Goal: Task Accomplishment & Management: Use online tool/utility

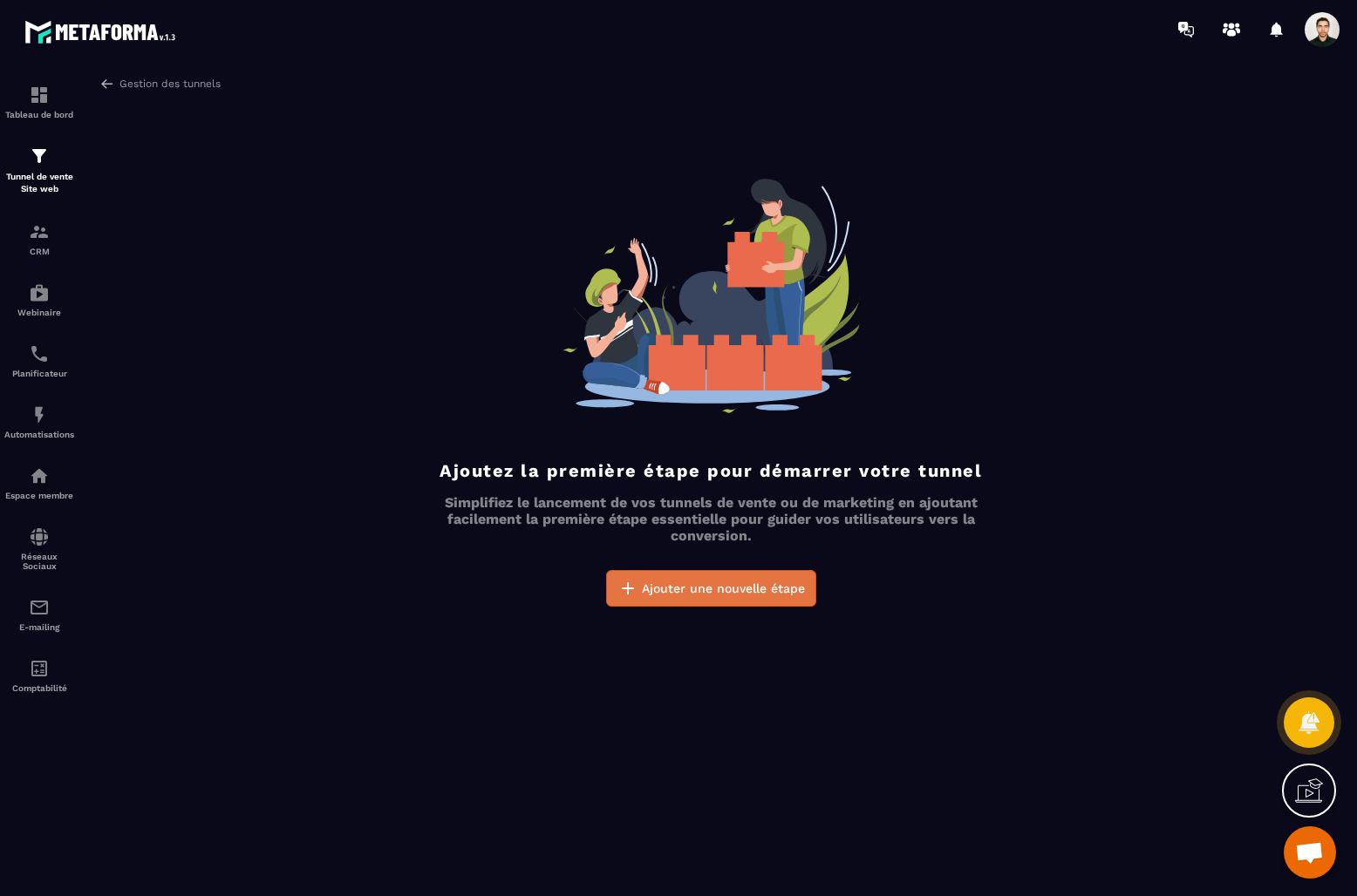
click at [723, 583] on span "Ajouter une nouvelle étape" at bounding box center [723, 588] width 163 height 17
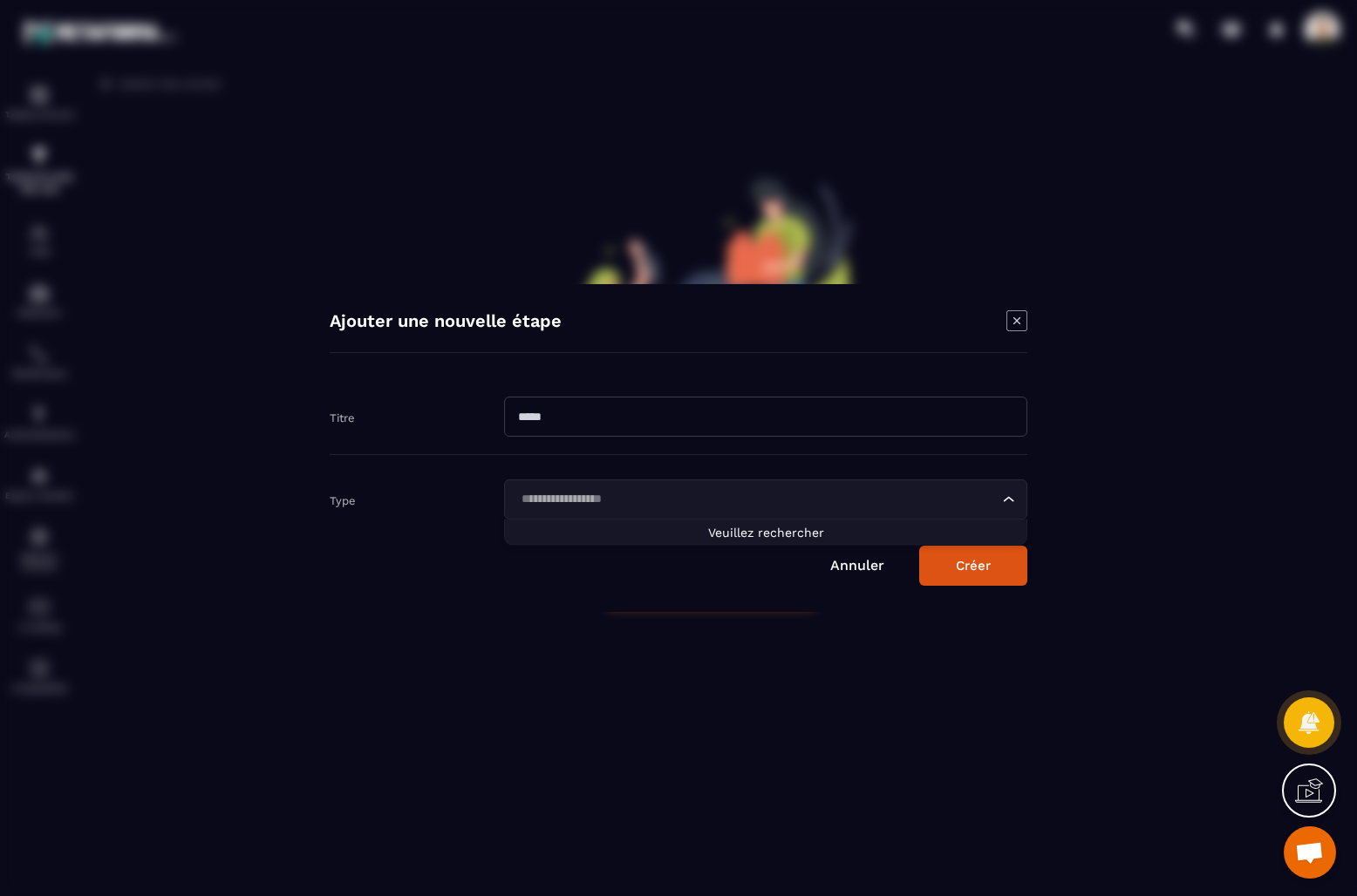
click at [711, 495] on input "Search for option" at bounding box center [757, 499] width 483 height 19
drag, startPoint x: 1023, startPoint y: 317, endPoint x: 837, endPoint y: 651, distance: 382.3
click at [1023, 317] on icon "Modal window" at bounding box center [1017, 321] width 21 height 21
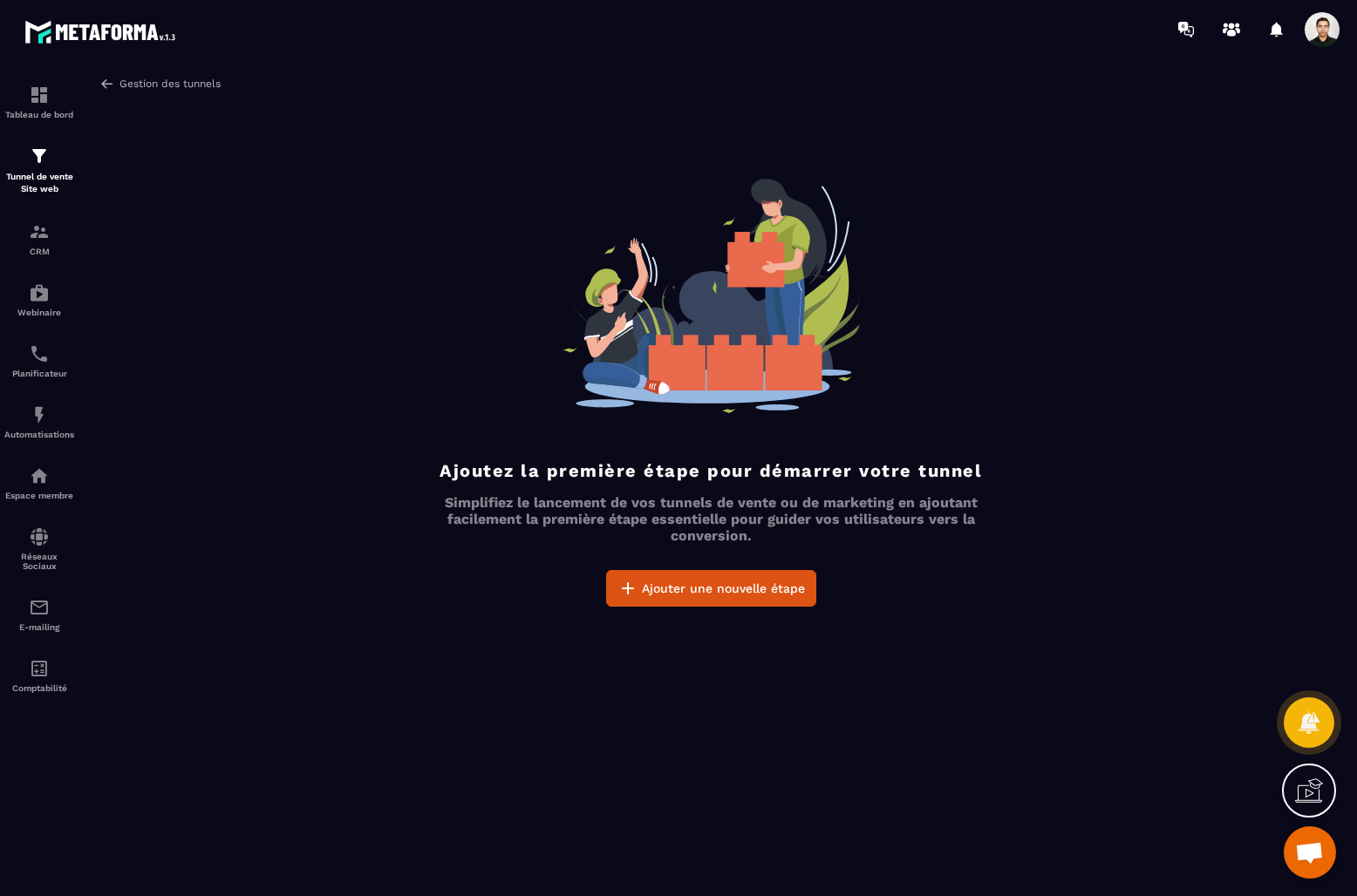
click at [121, 77] on link "Gestion des tunnels" at bounding box center [160, 83] width 121 height 16
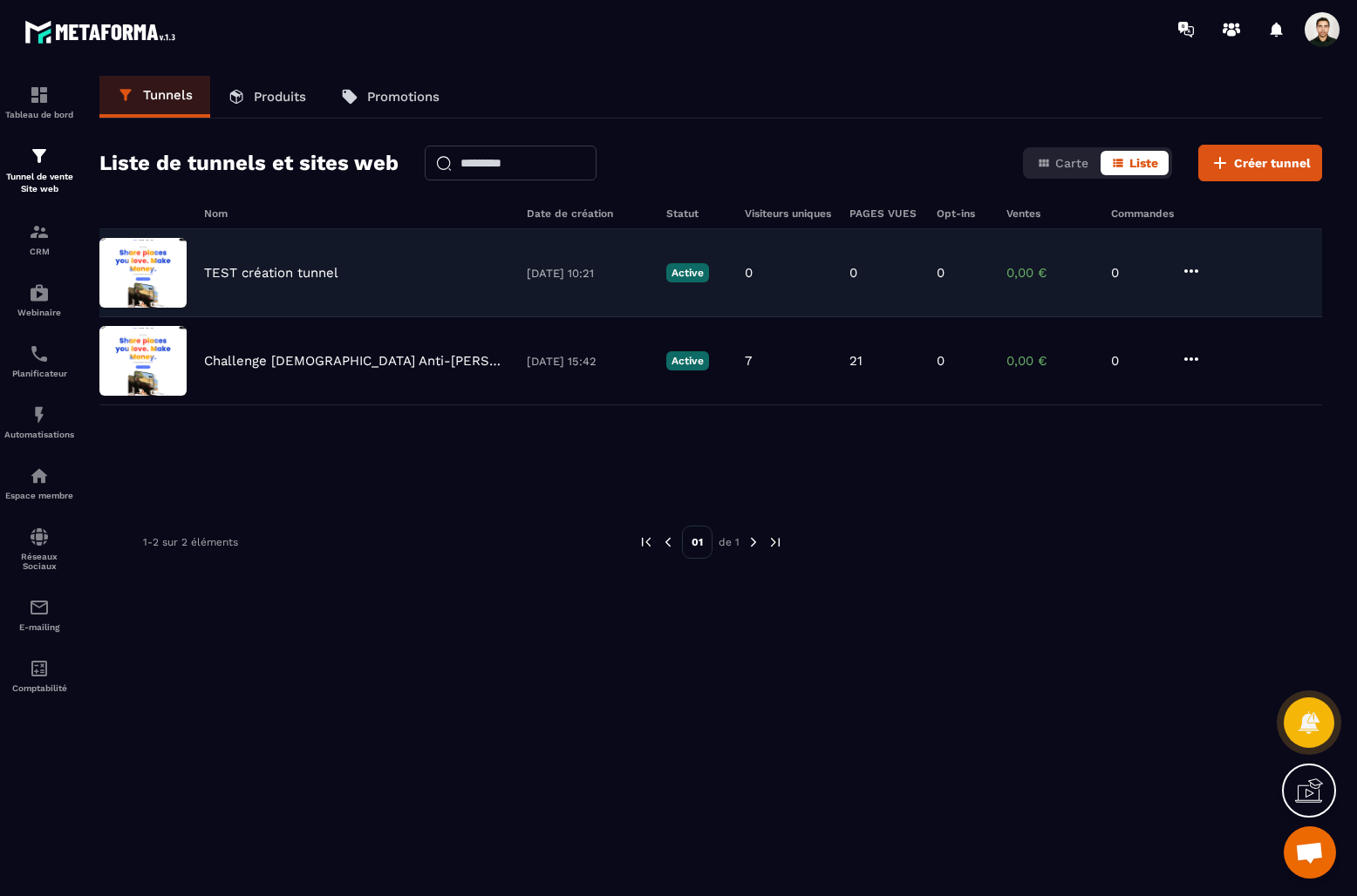
click at [1195, 273] on icon at bounding box center [1191, 271] width 21 height 21
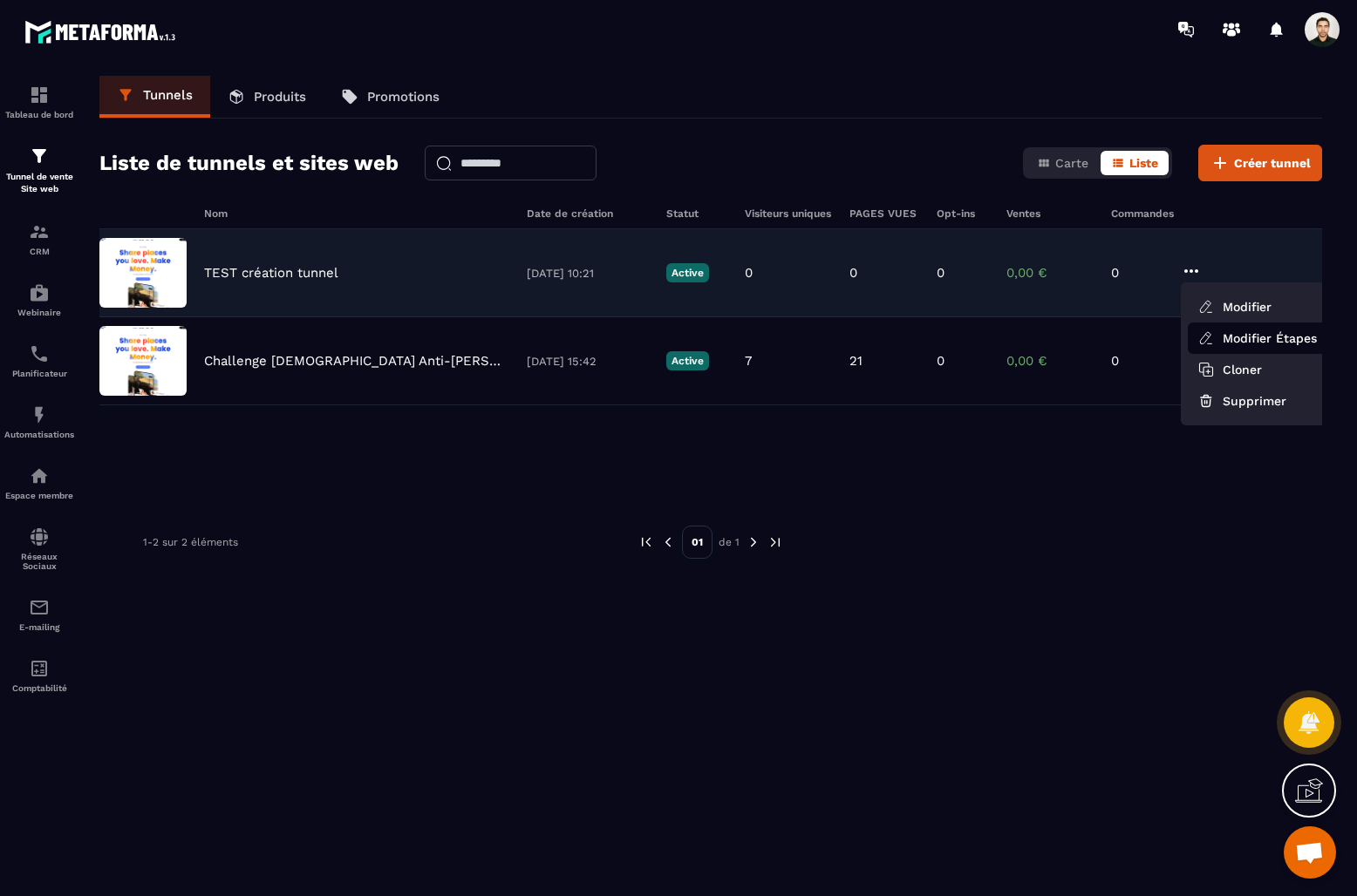
click at [1244, 335] on link "Modifier Étapes" at bounding box center [1257, 338] width 139 height 31
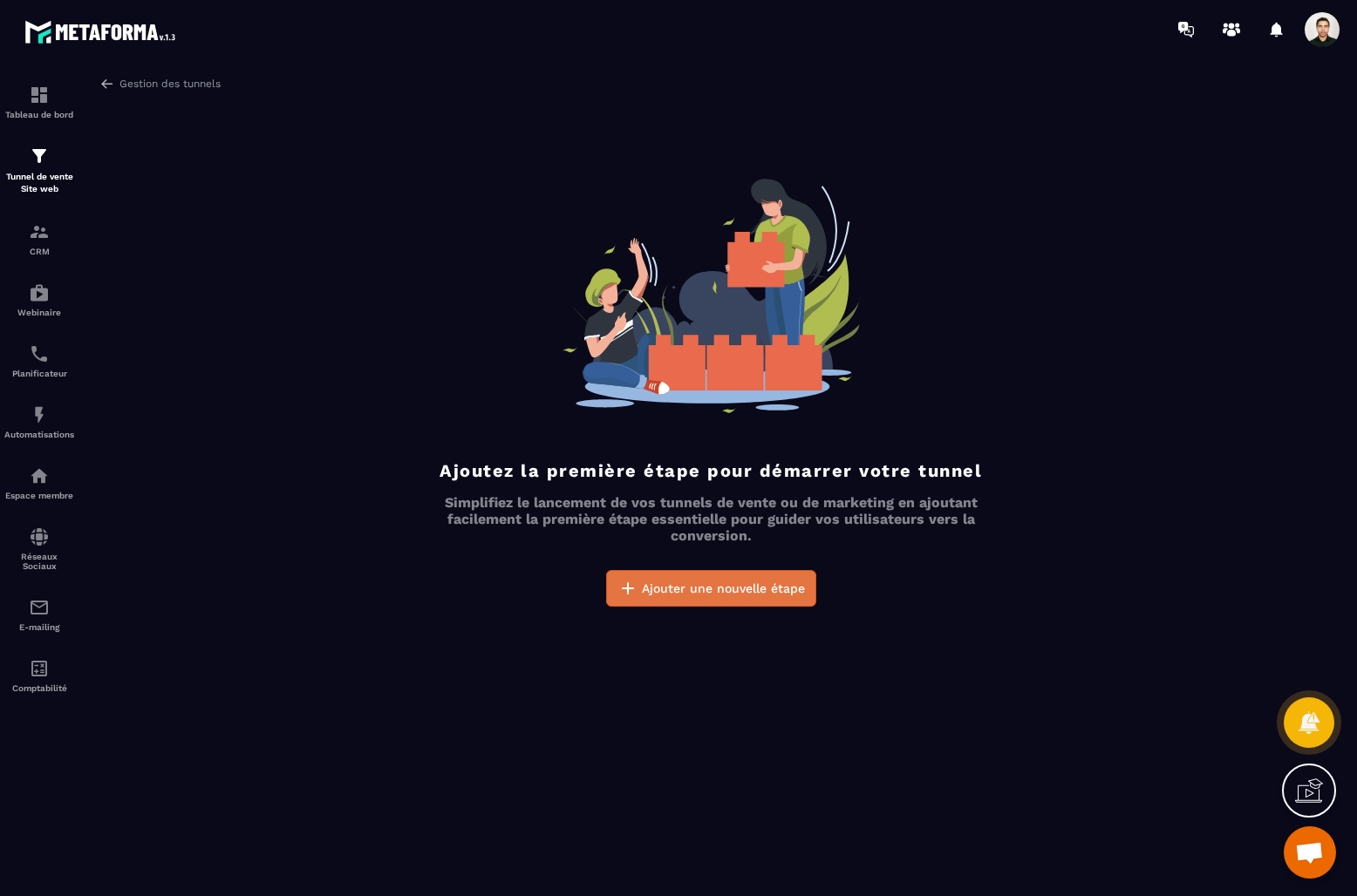
click at [693, 584] on span "Ajouter une nouvelle étape" at bounding box center [723, 588] width 163 height 17
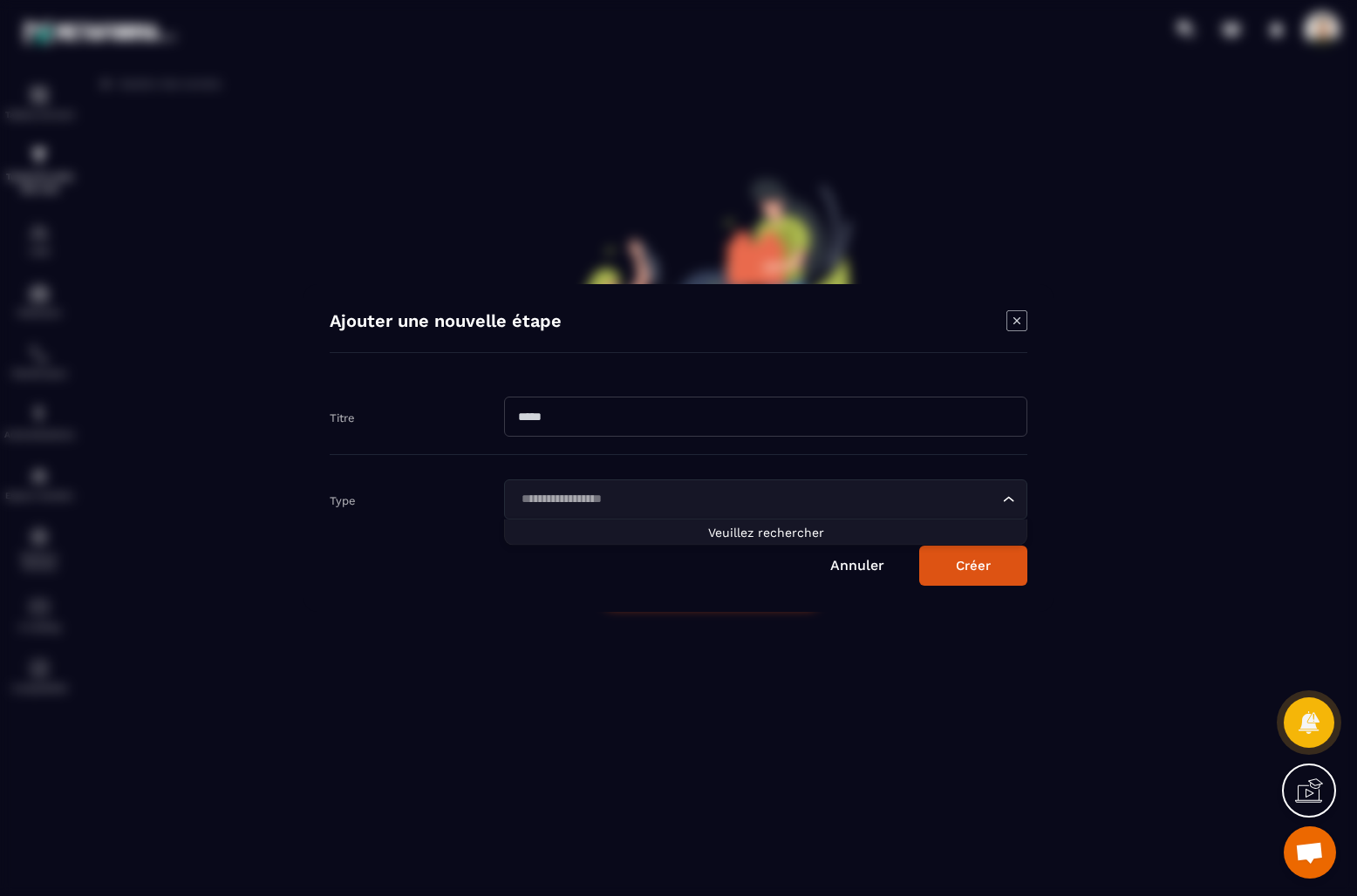
click at [865, 512] on div "Loading..." at bounding box center [766, 499] width 523 height 40
click at [896, 502] on input "Search for option" at bounding box center [757, 499] width 483 height 19
click at [1020, 323] on icon "Modal window" at bounding box center [1016, 320] width 7 height 7
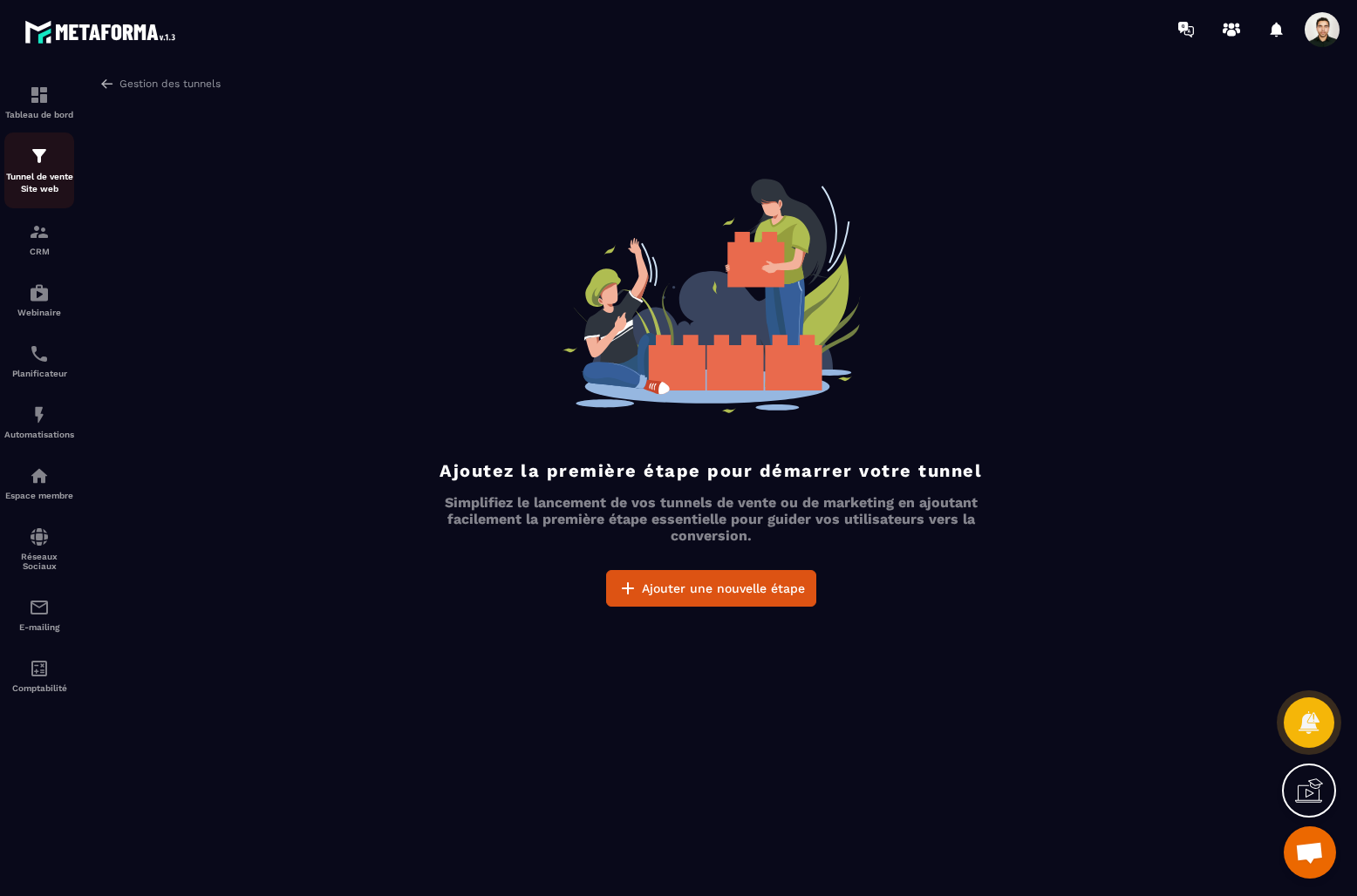
click at [46, 162] on img at bounding box center [39, 156] width 21 height 21
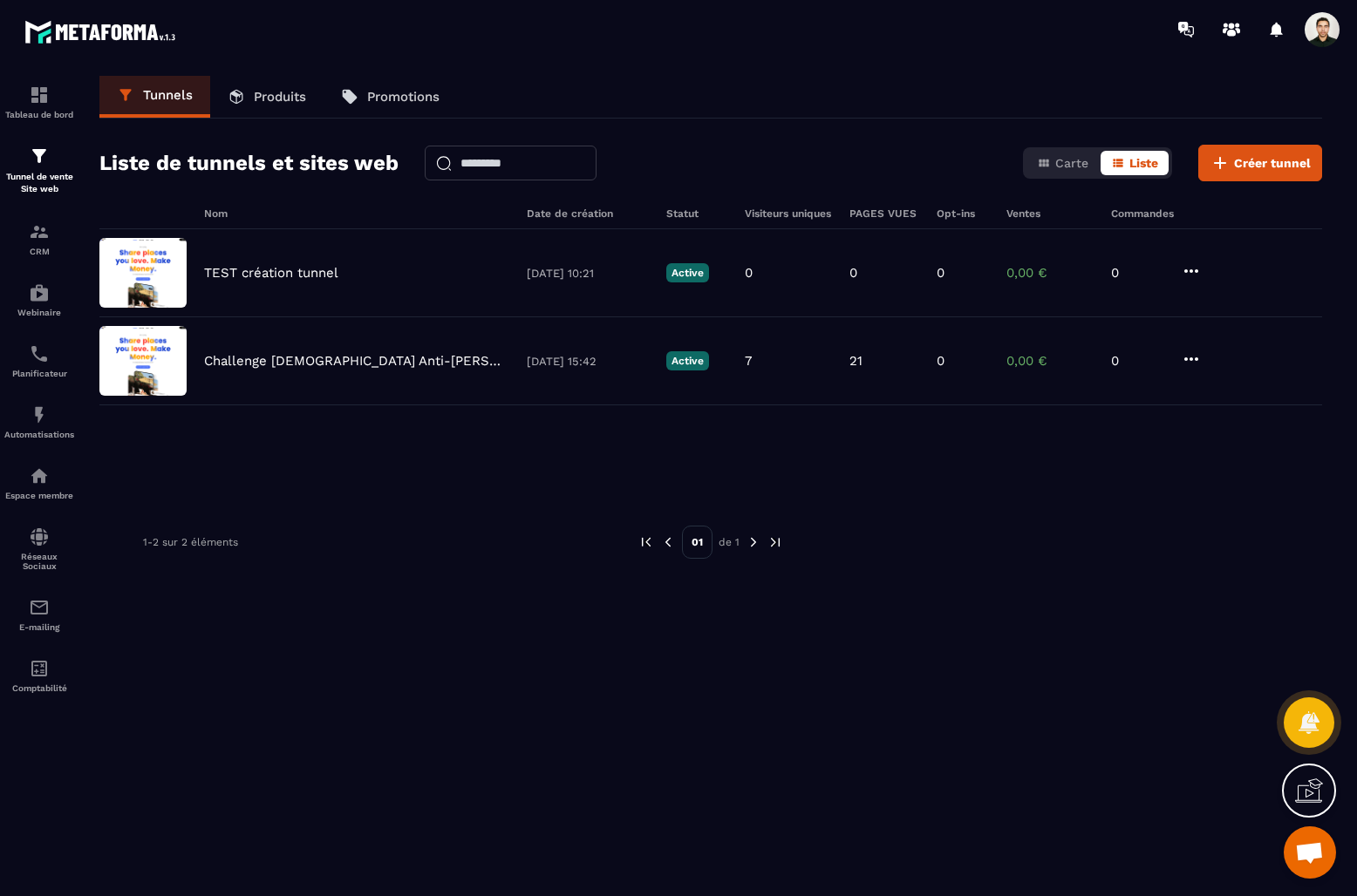
click at [1319, 37] on span at bounding box center [1322, 29] width 35 height 35
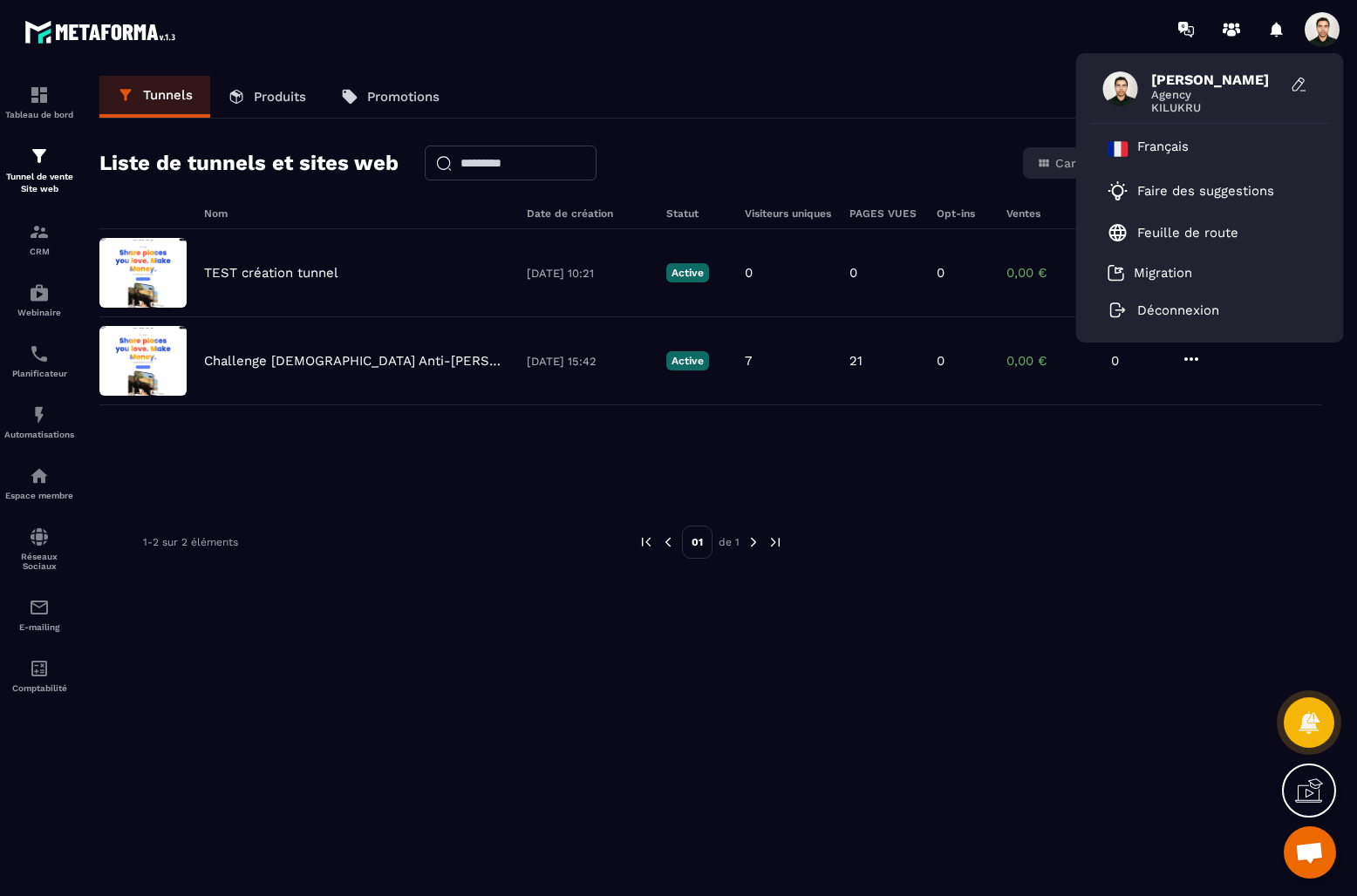
drag, startPoint x: 738, startPoint y: 87, endPoint x: 570, endPoint y: 420, distance: 373.0
click at [738, 87] on div "Tunnels Produits Promotions" at bounding box center [711, 97] width 1222 height 43
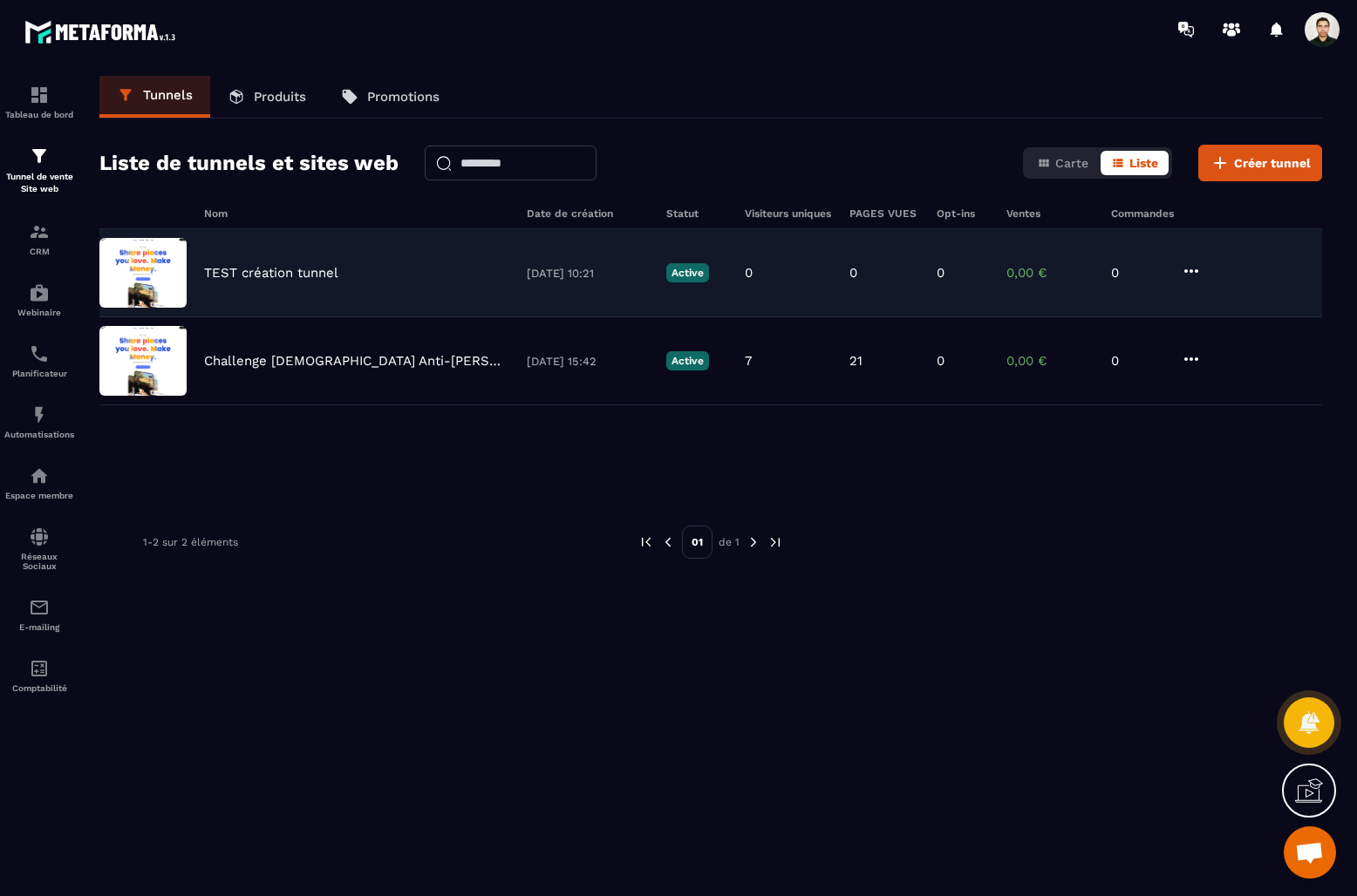
click at [1187, 270] on icon at bounding box center [1191, 271] width 14 height 4
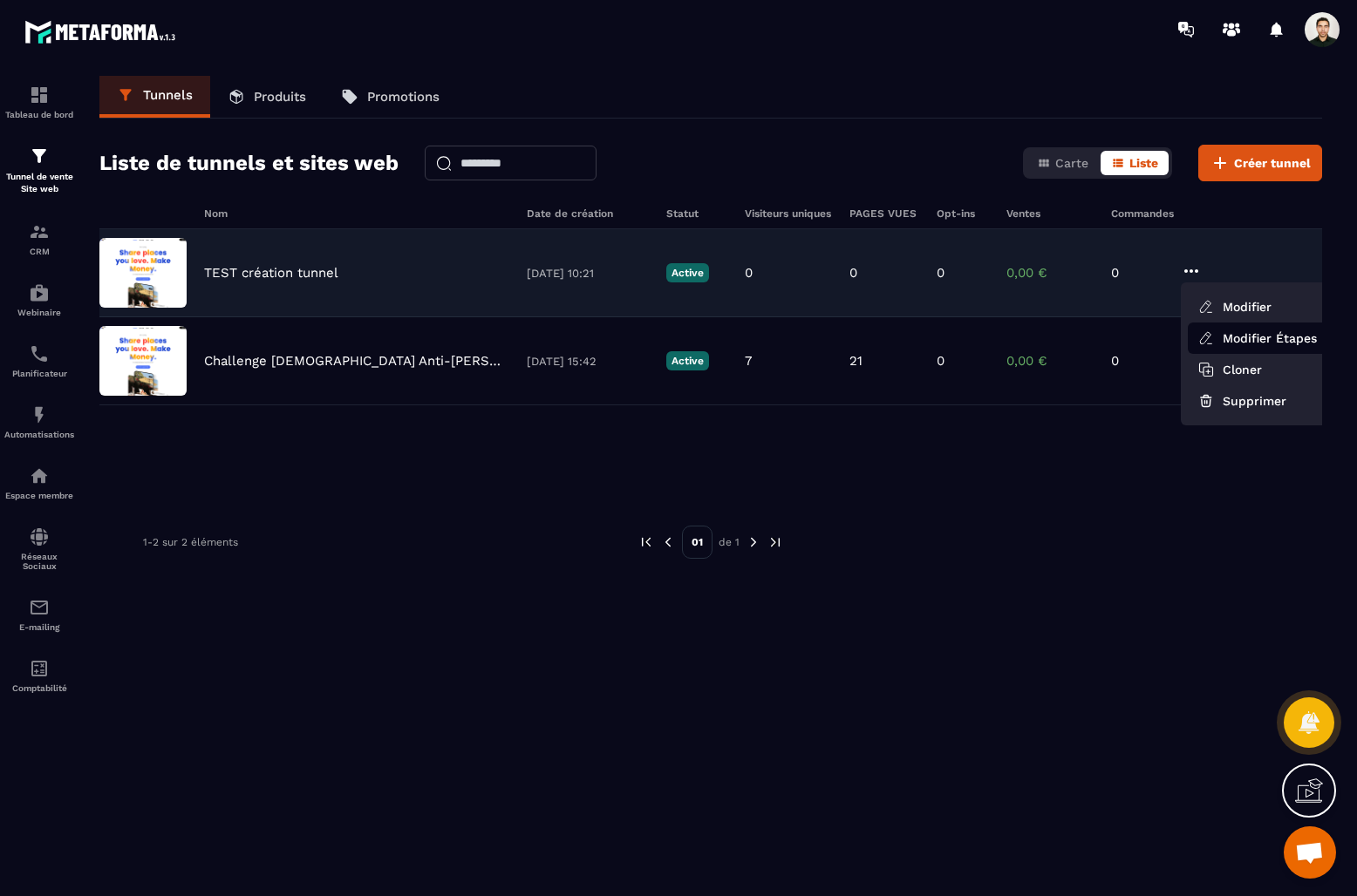
click at [1274, 338] on link "Modifier Étapes" at bounding box center [1257, 338] width 139 height 31
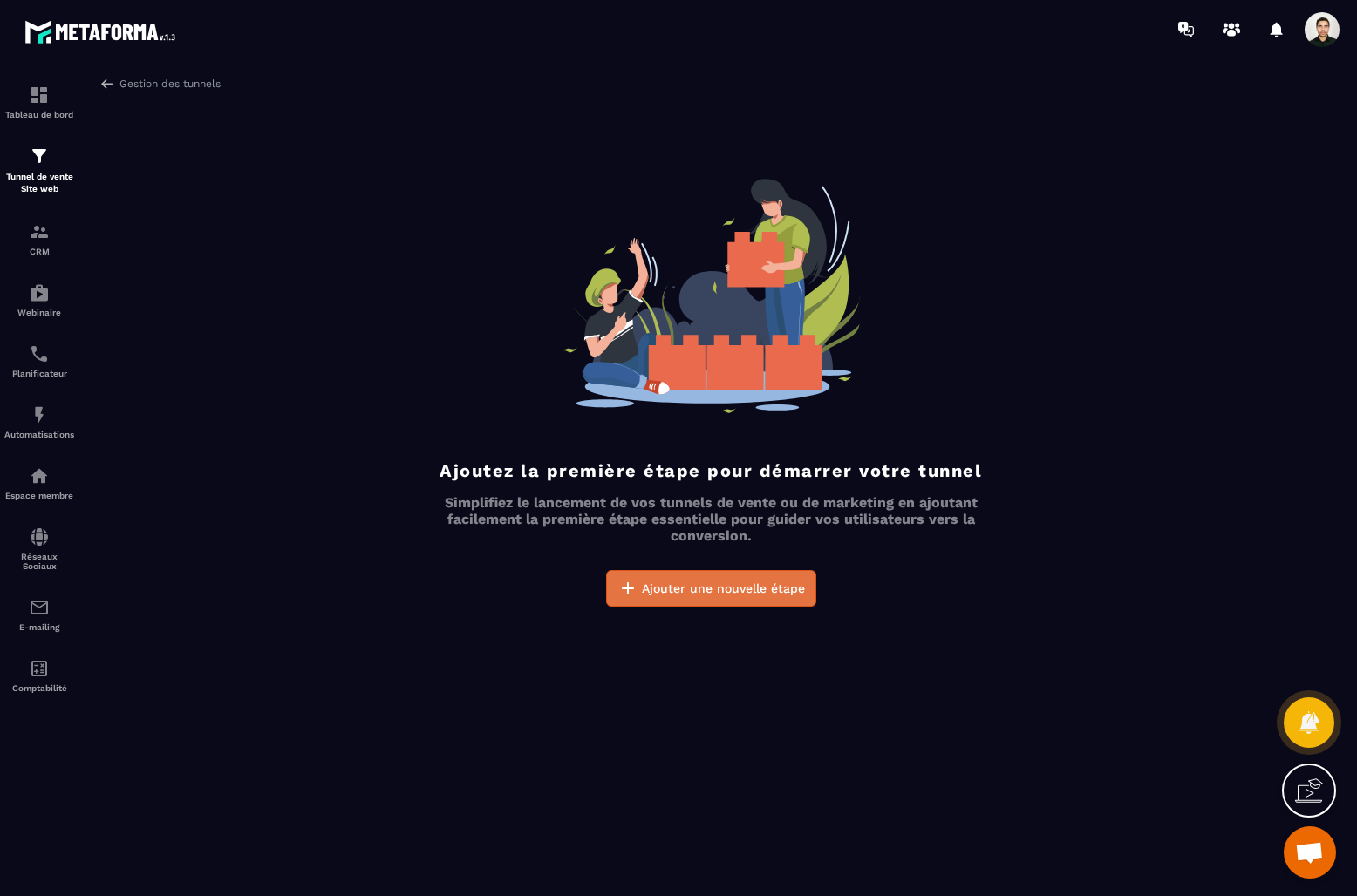
click at [776, 593] on span "Ajouter une nouvelle étape" at bounding box center [723, 588] width 163 height 17
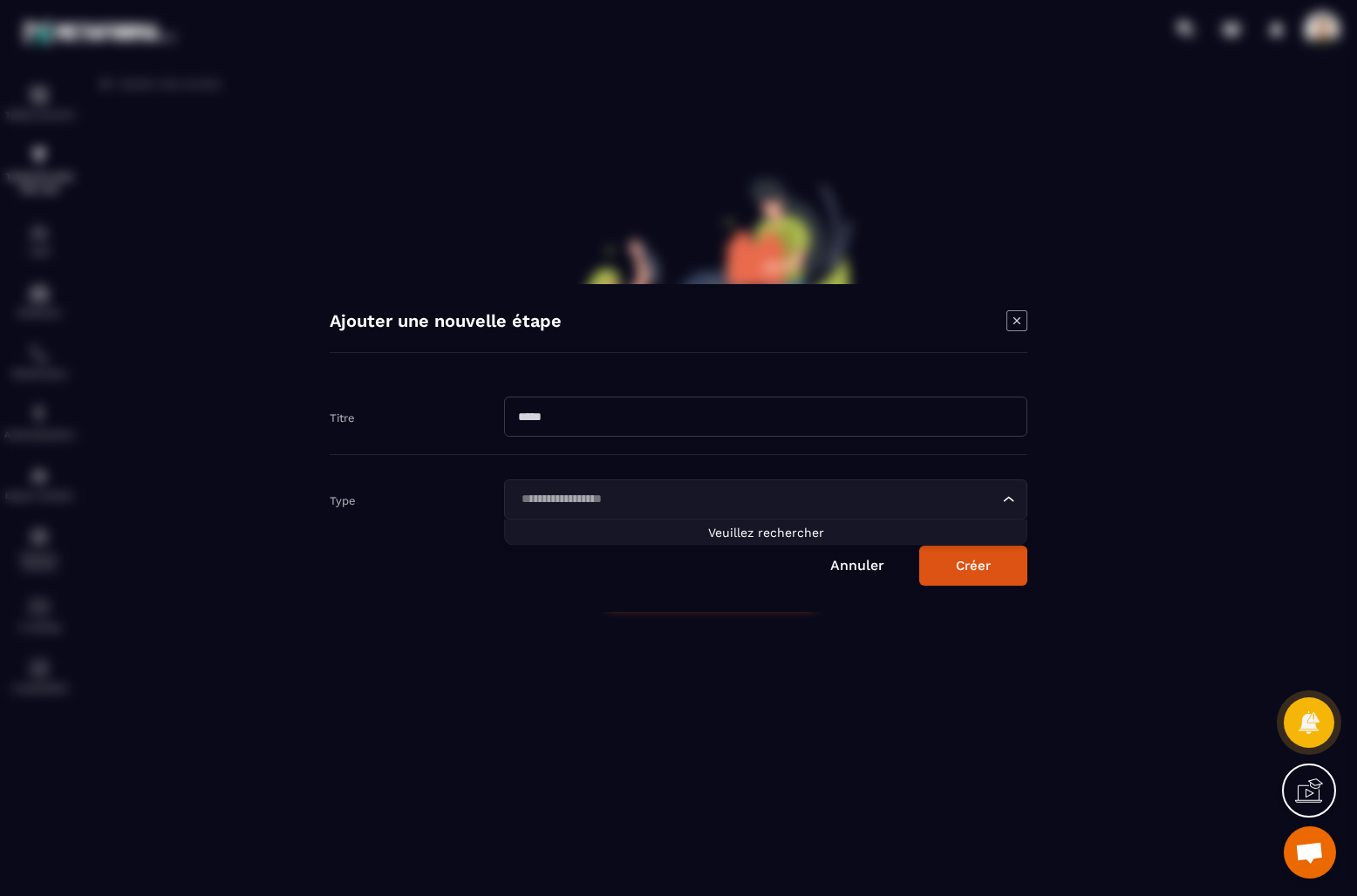
drag, startPoint x: 835, startPoint y: 480, endPoint x: 811, endPoint y: 496, distance: 28.8
click at [831, 482] on div "Loading..." at bounding box center [766, 499] width 523 height 40
click at [617, 723] on div "Modal window" at bounding box center [678, 448] width 1357 height 896
click at [1021, 316] on icon "Modal window" at bounding box center [1017, 321] width 21 height 21
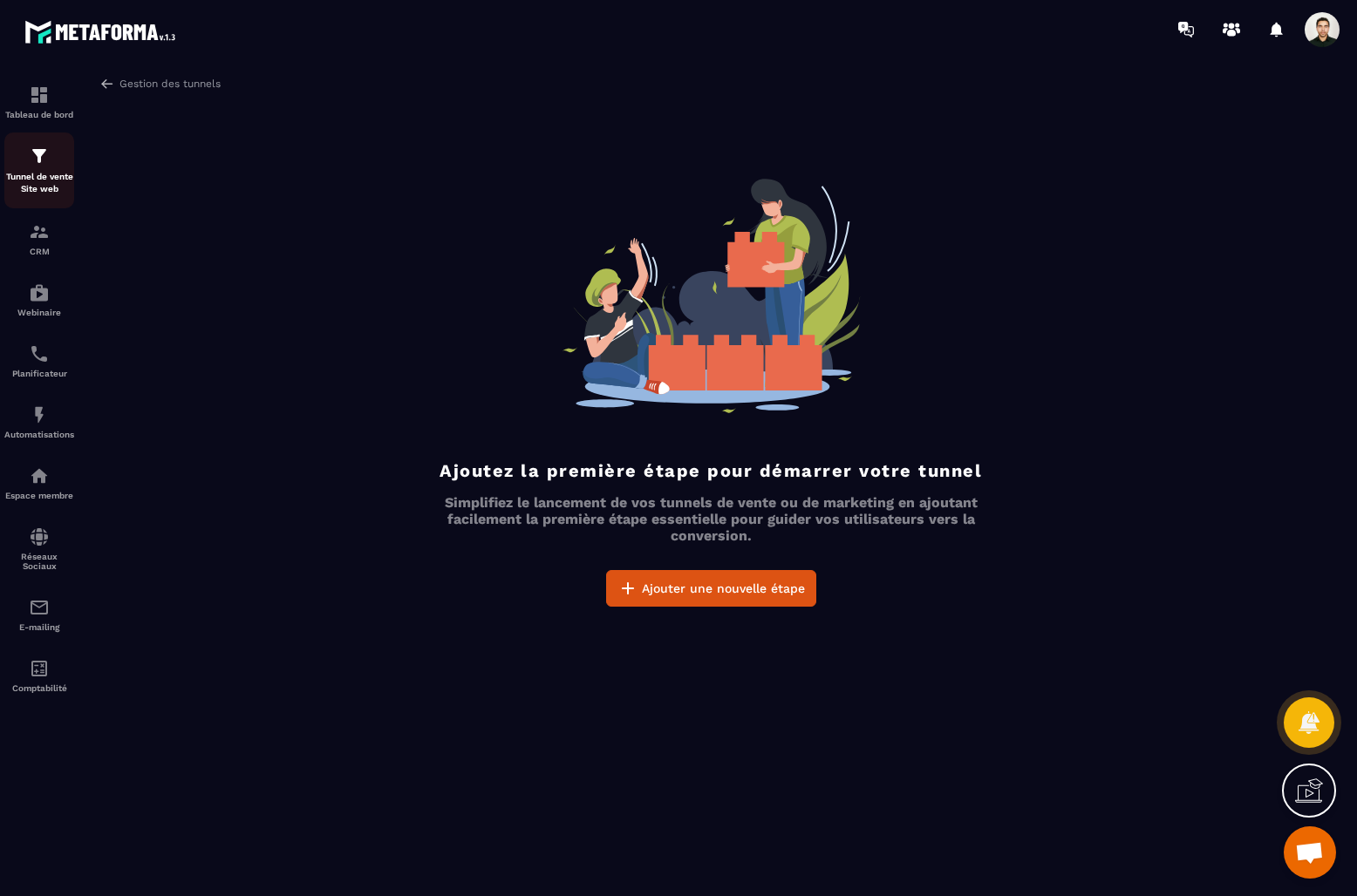
click at [50, 161] on div "Tunnel de vente Site web" at bounding box center [40, 170] width 70 height 49
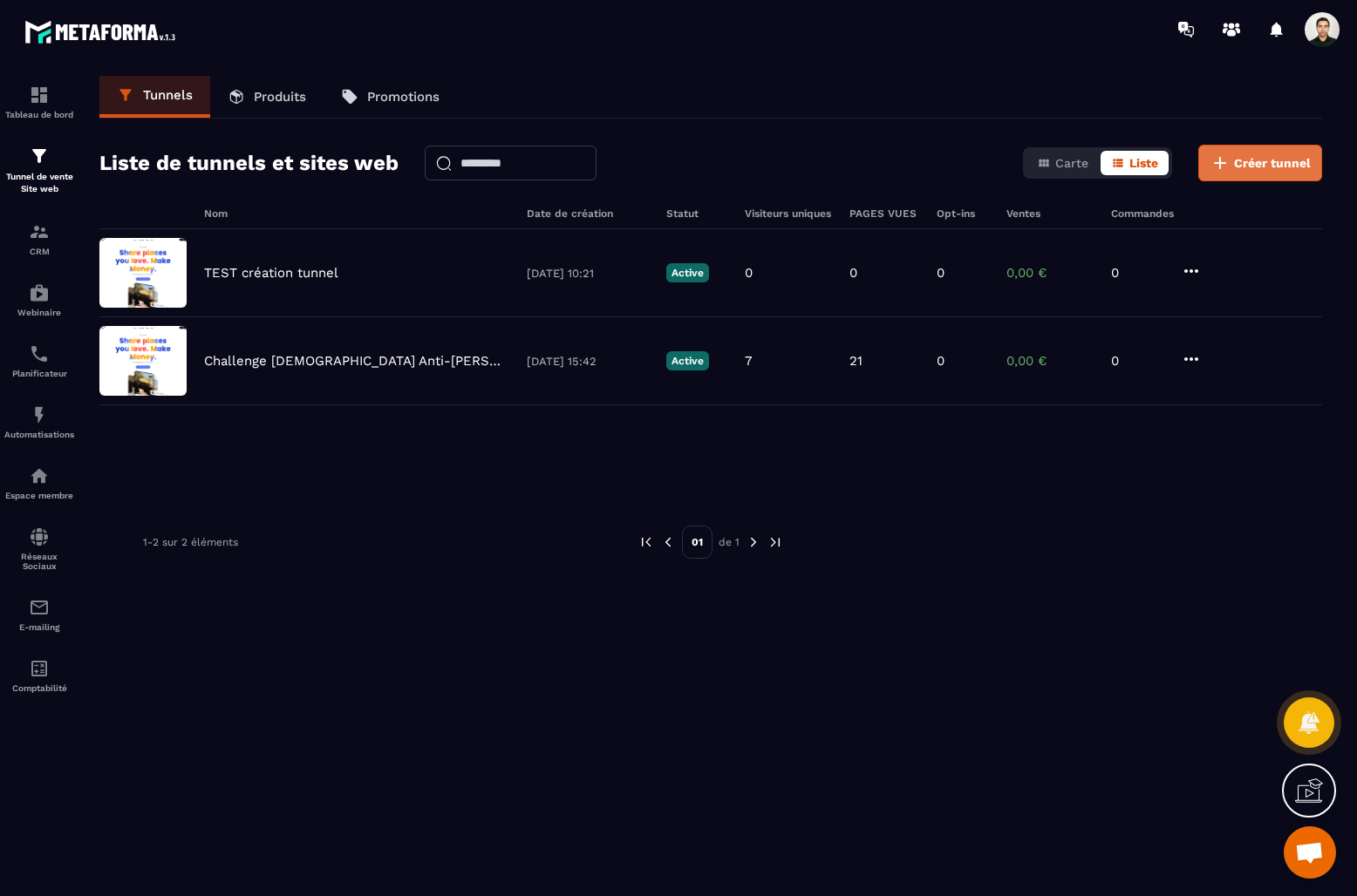
click at [1240, 163] on span "Créer tunnel" at bounding box center [1272, 163] width 77 height 17
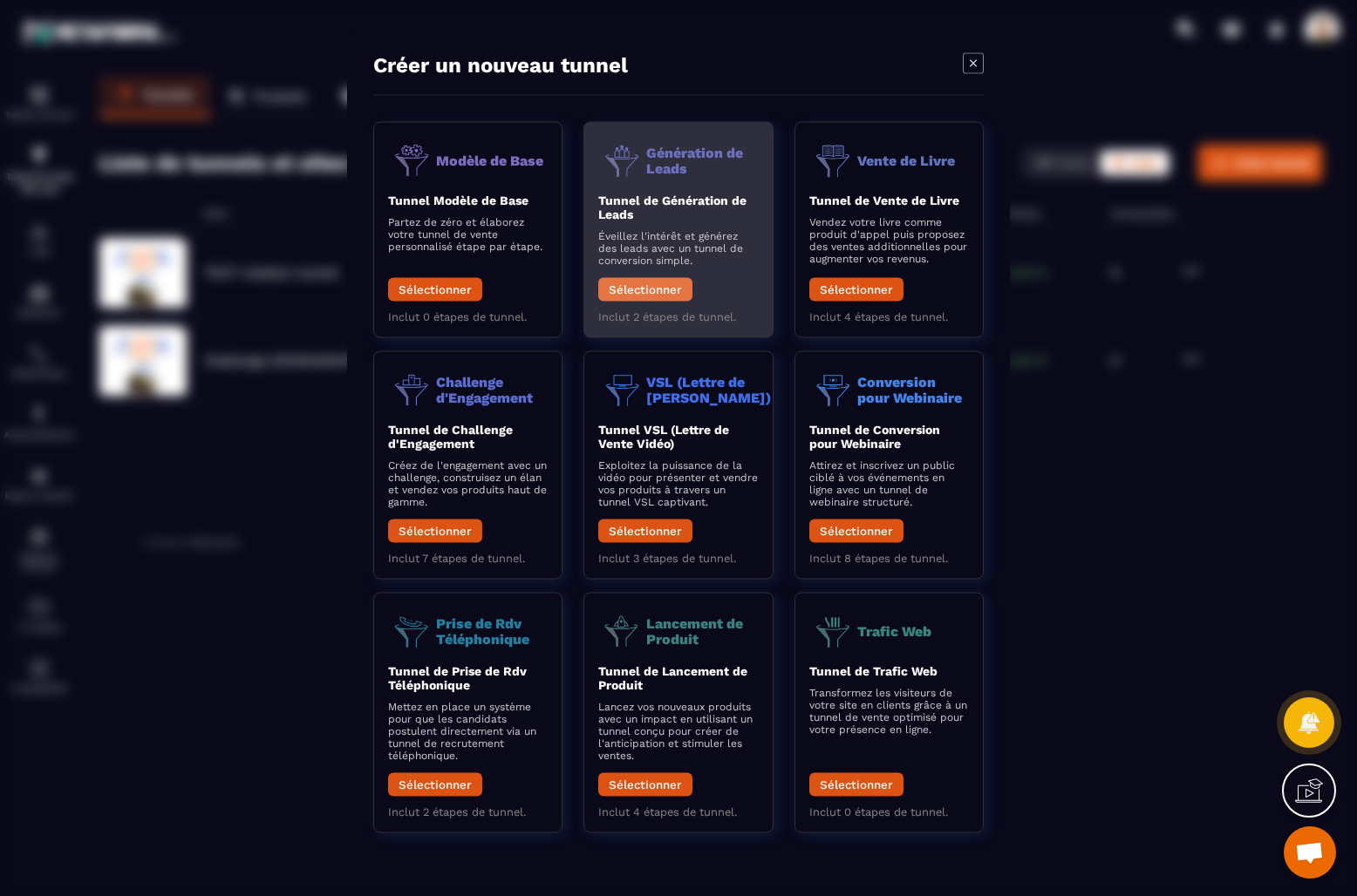
click at [652, 283] on button "Sélectionner" at bounding box center [644, 290] width 94 height 24
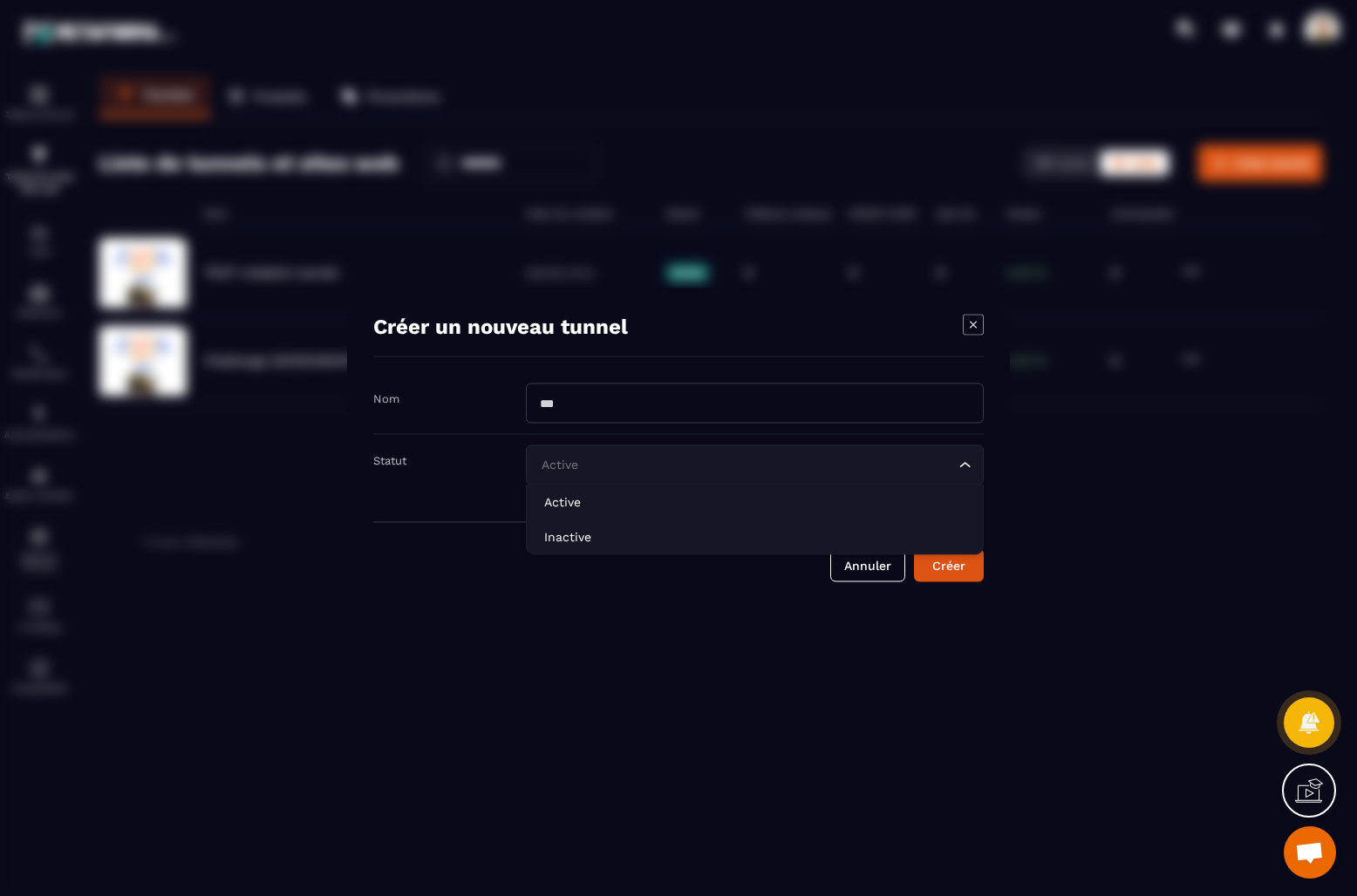
click at [808, 476] on div "Active Loading..." at bounding box center [754, 465] width 458 height 40
click at [831, 407] on input "Modal window" at bounding box center [754, 403] width 458 height 40
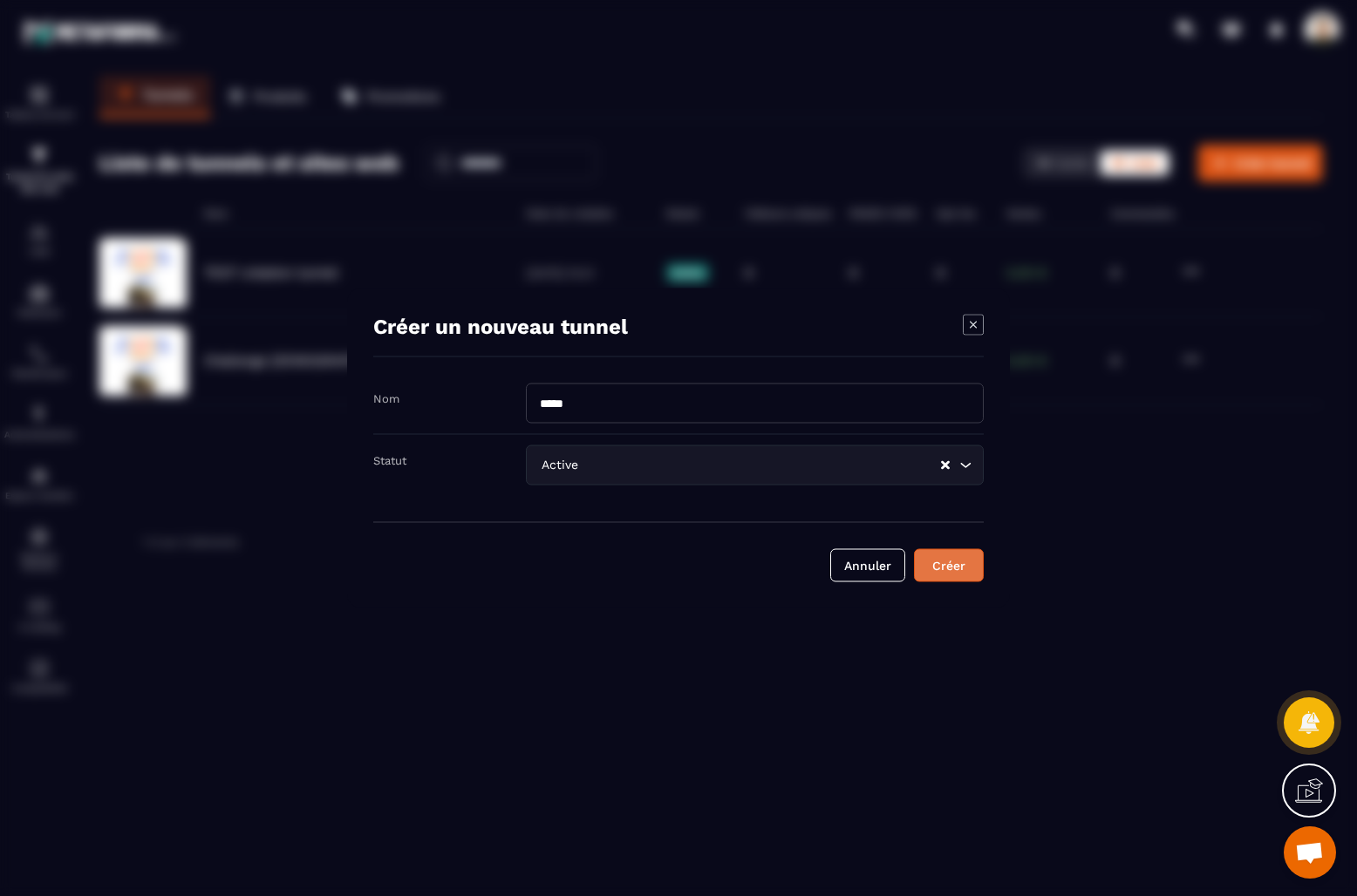
type input "*****"
click at [968, 572] on div "Créer" at bounding box center [949, 565] width 47 height 17
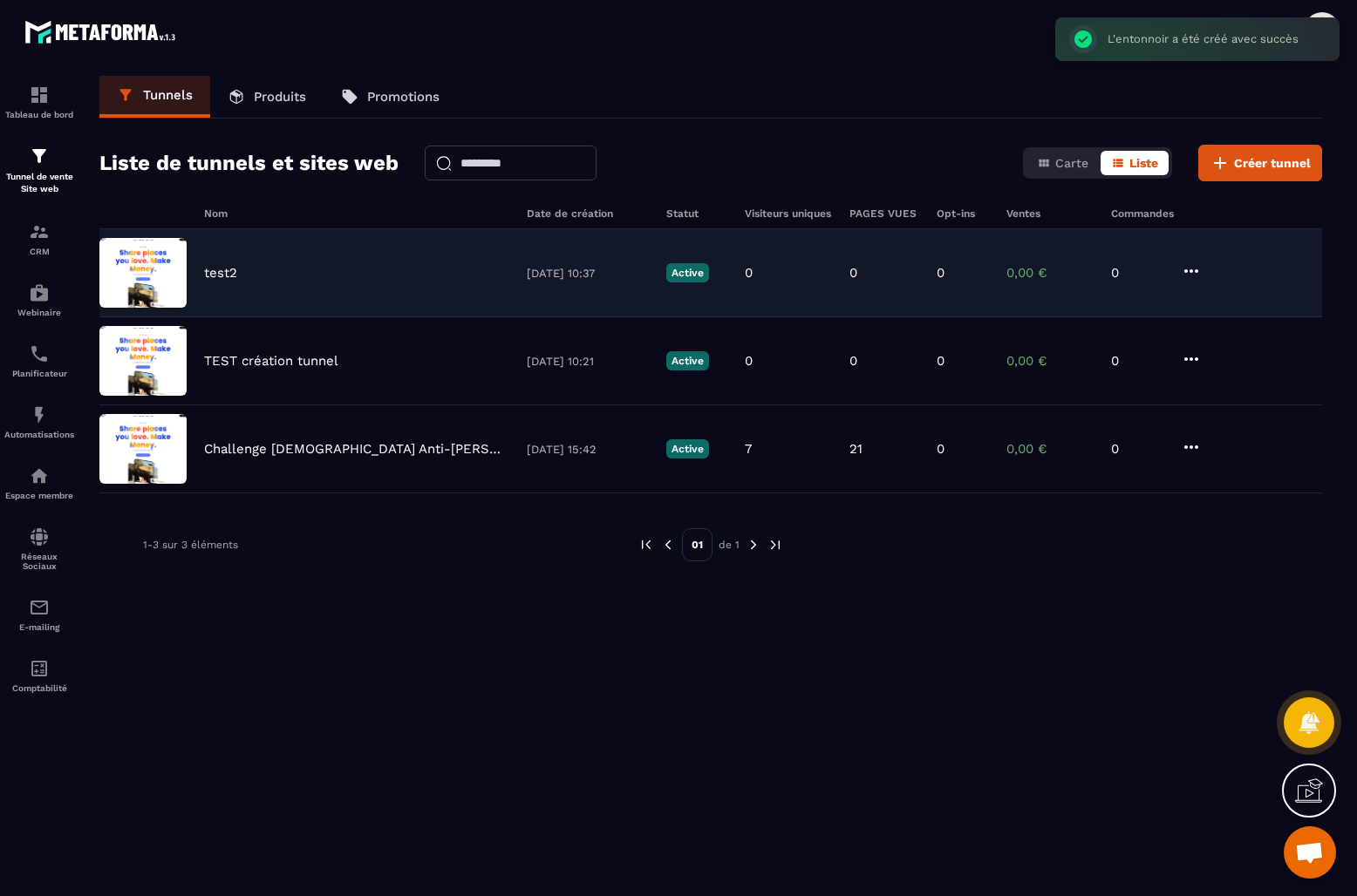
click at [227, 273] on p "test2" at bounding box center [220, 273] width 33 height 16
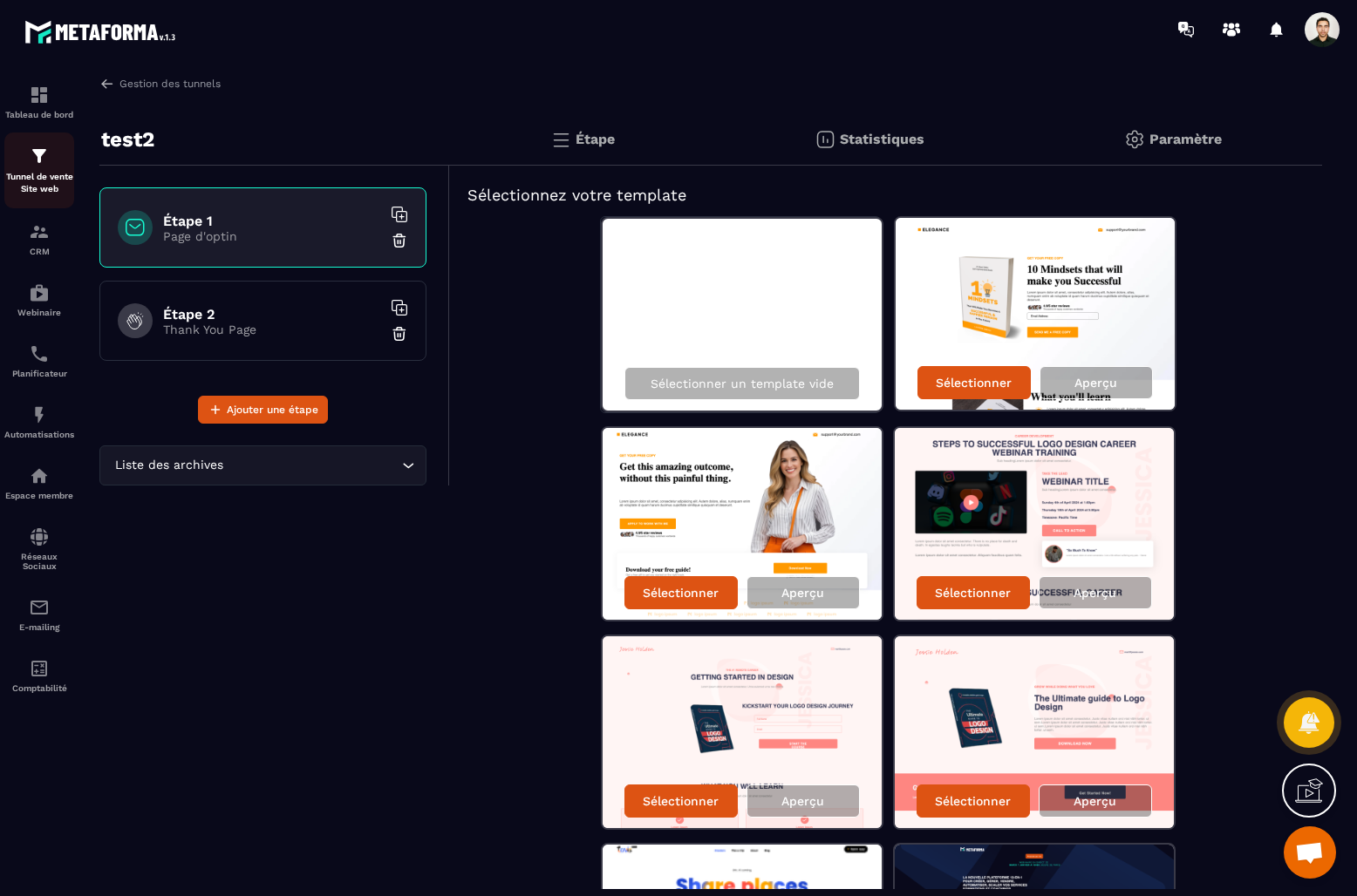
click at [19, 162] on div "Tunnel de vente Site web" at bounding box center [40, 170] width 70 height 49
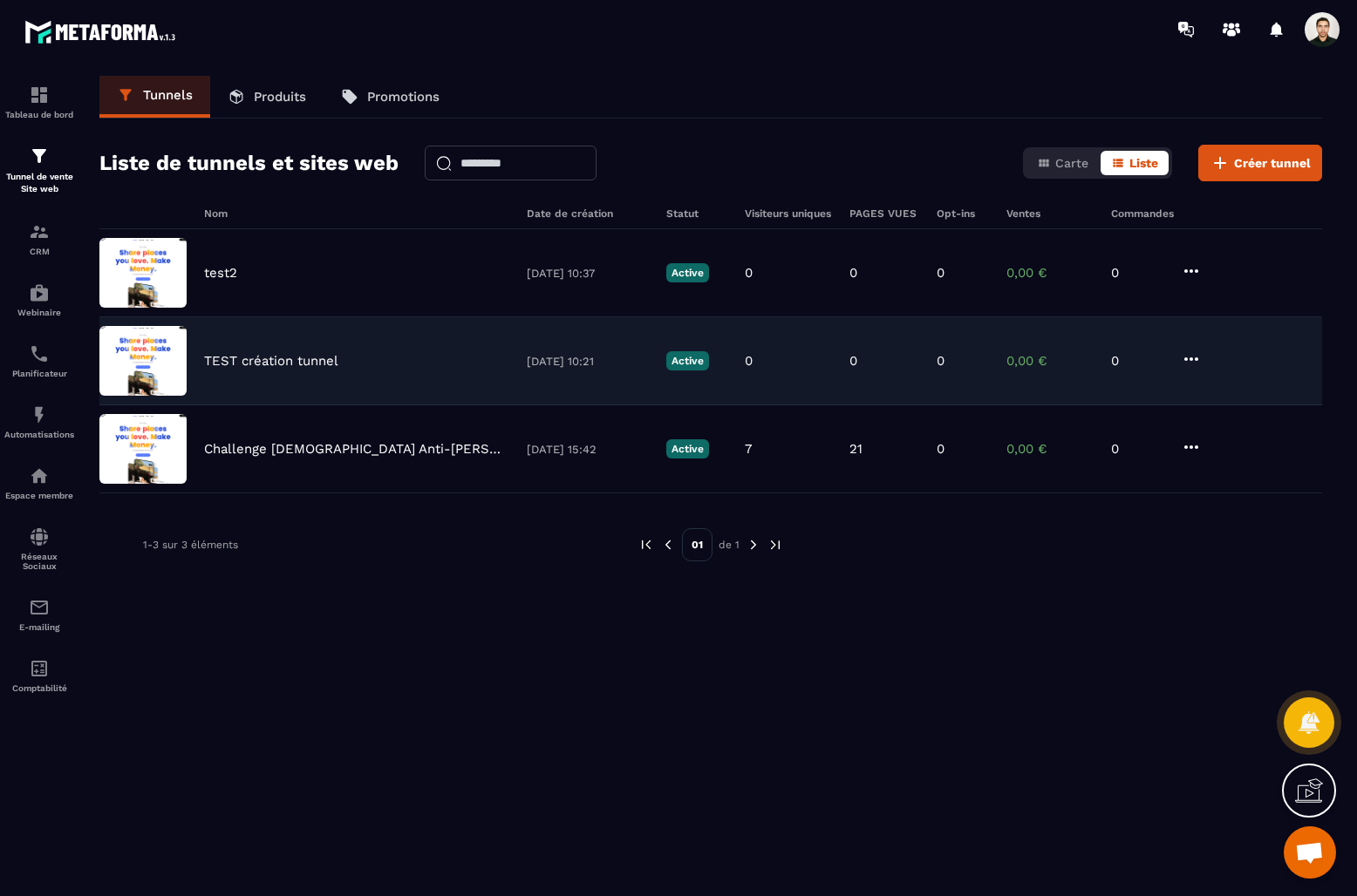
click at [295, 364] on p "TEST création tunnel" at bounding box center [271, 361] width 135 height 16
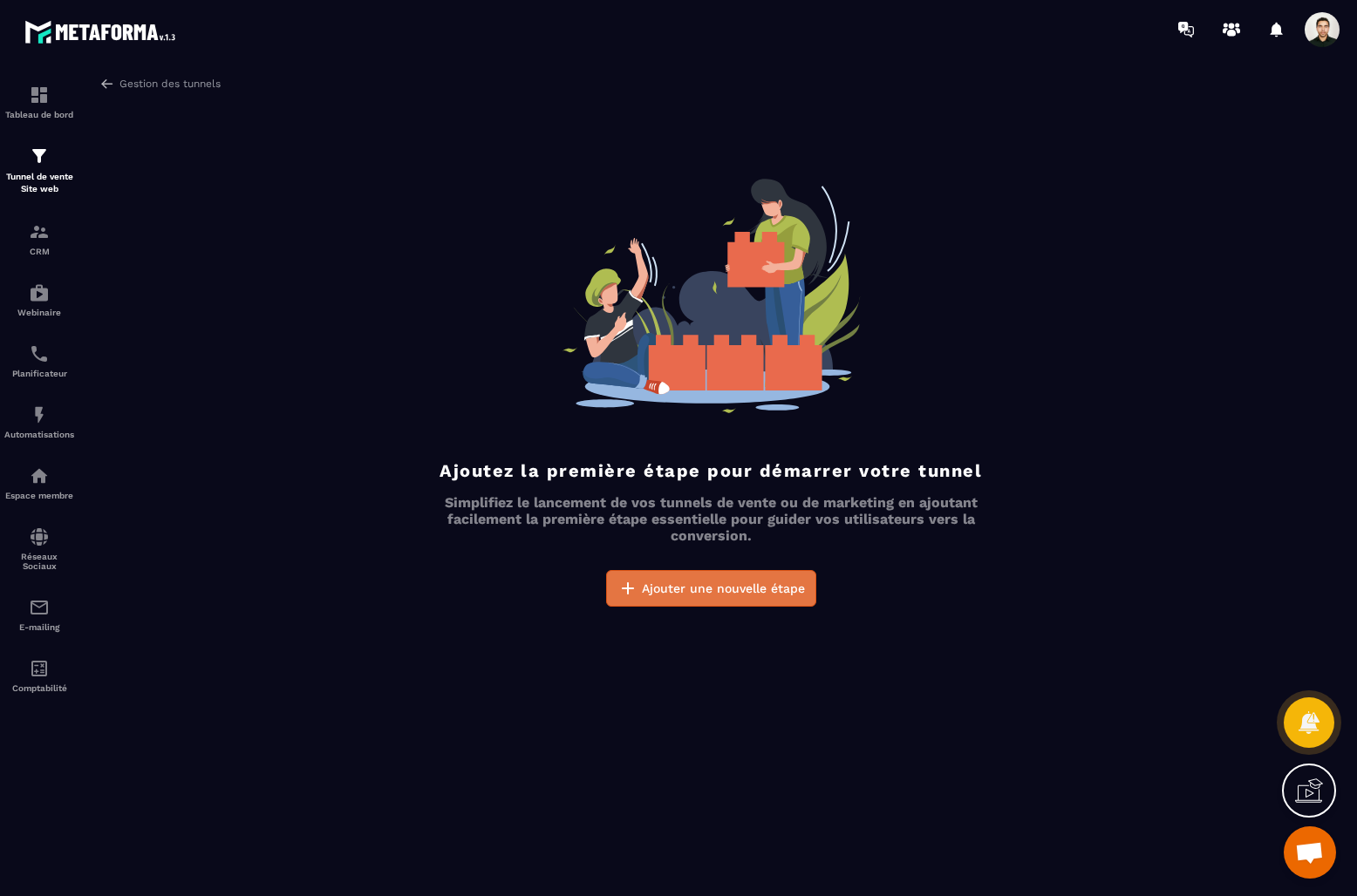
click at [729, 597] on button "Ajouter une nouvelle étape" at bounding box center [712, 588] width 210 height 37
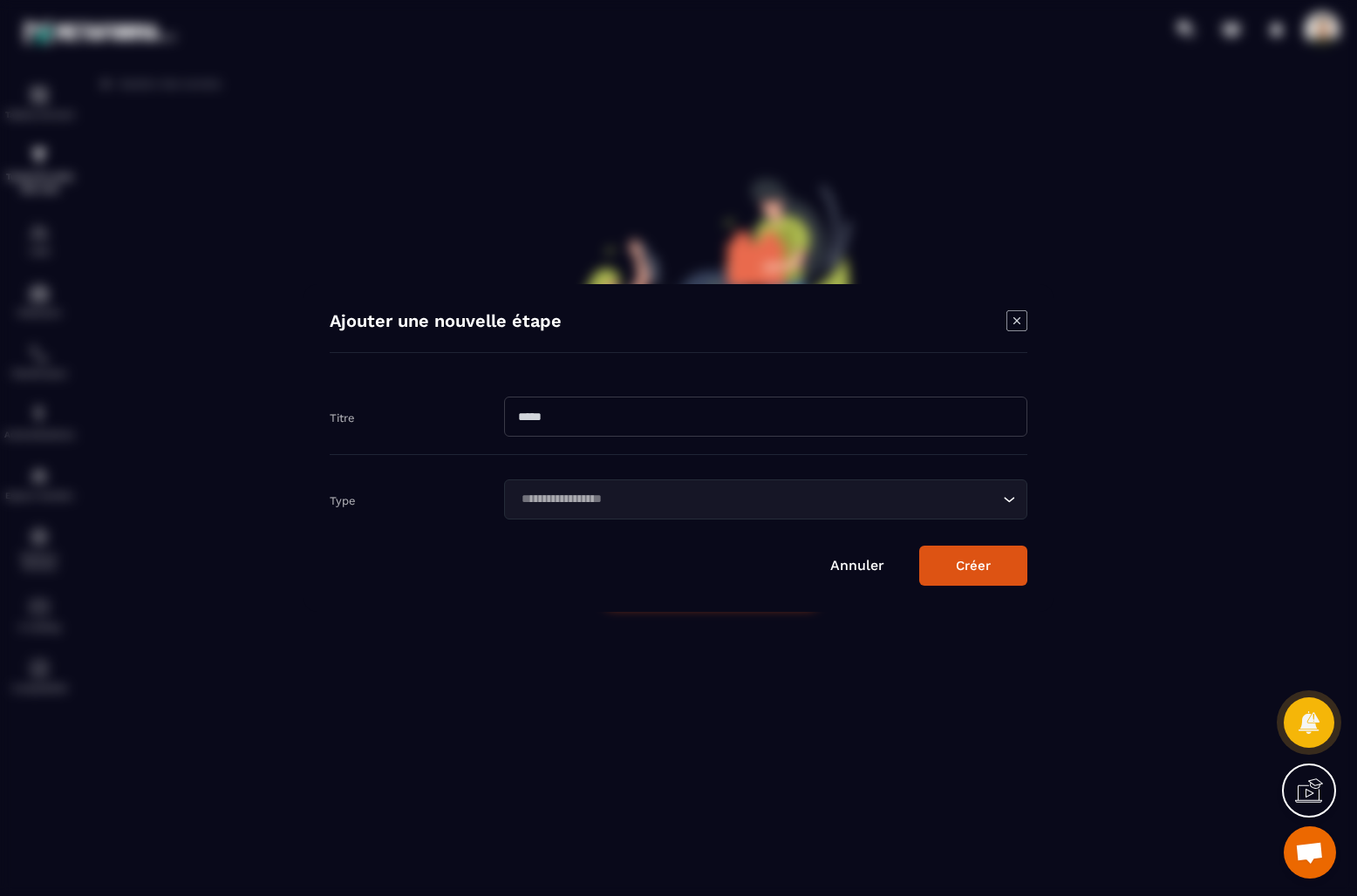
click at [642, 425] on input "Modal window" at bounding box center [766, 417] width 523 height 40
type input "*******"
click at [724, 514] on div "Loading..." at bounding box center [766, 499] width 523 height 40
click at [727, 520] on form "Titre ******* Type Loading... Annuler Créer" at bounding box center [678, 482] width 697 height 206
click at [715, 482] on div "Loading..." at bounding box center [766, 499] width 523 height 40
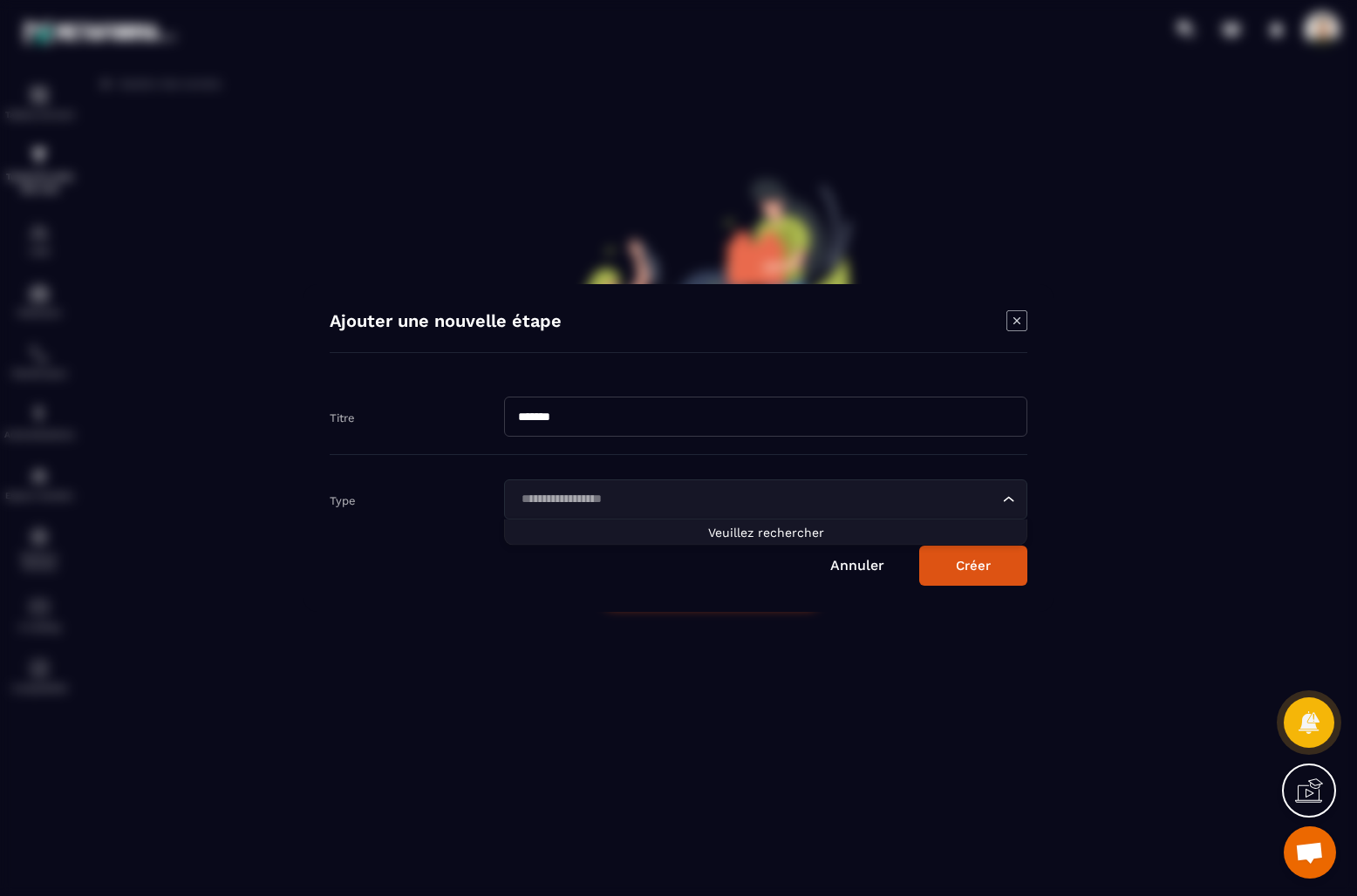
click at [706, 494] on input "Search for option" at bounding box center [757, 499] width 483 height 19
type input "**********"
click at [1019, 321] on icon "Modal window" at bounding box center [1017, 321] width 21 height 21
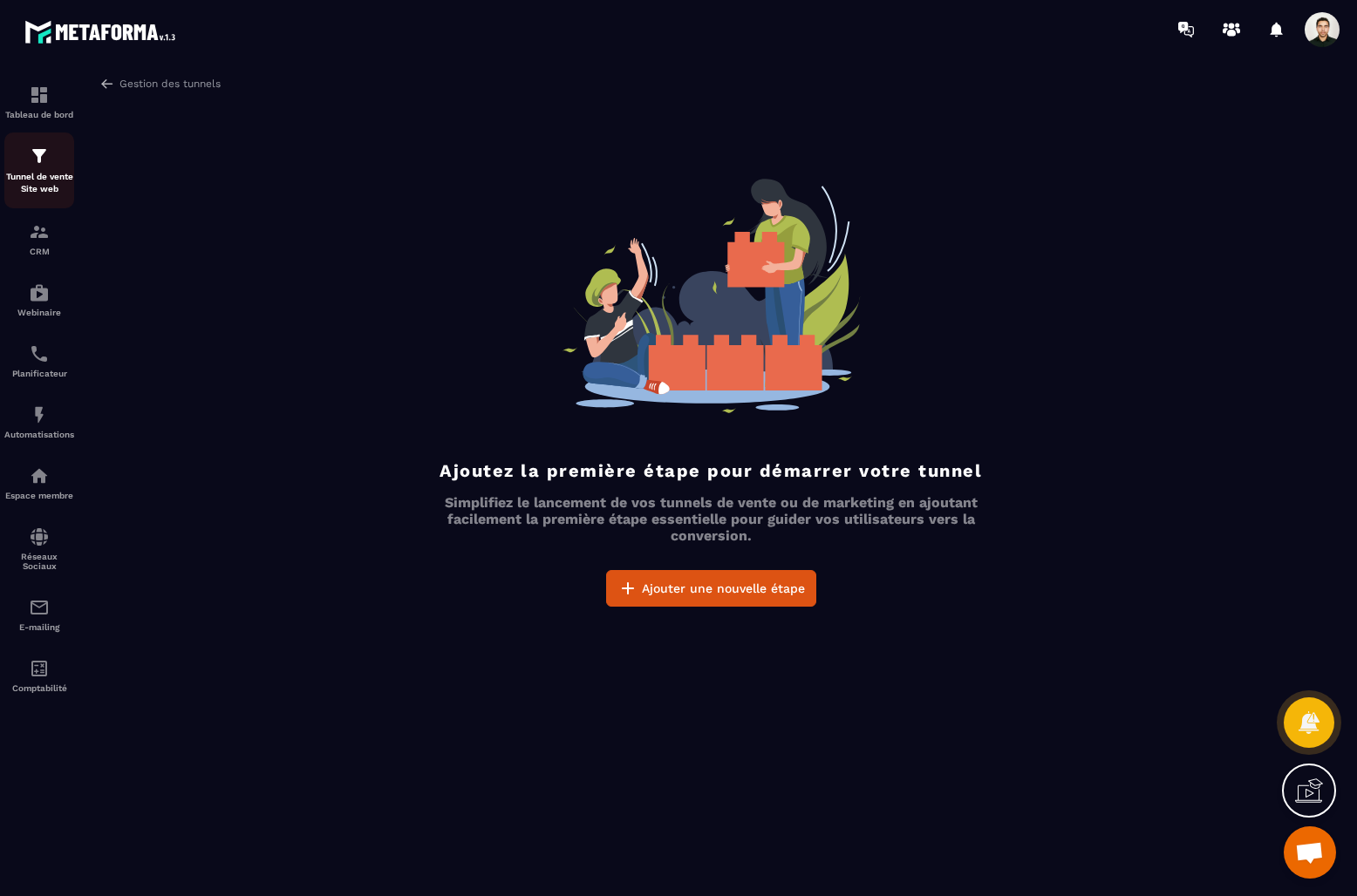
click at [44, 159] on img at bounding box center [39, 156] width 21 height 21
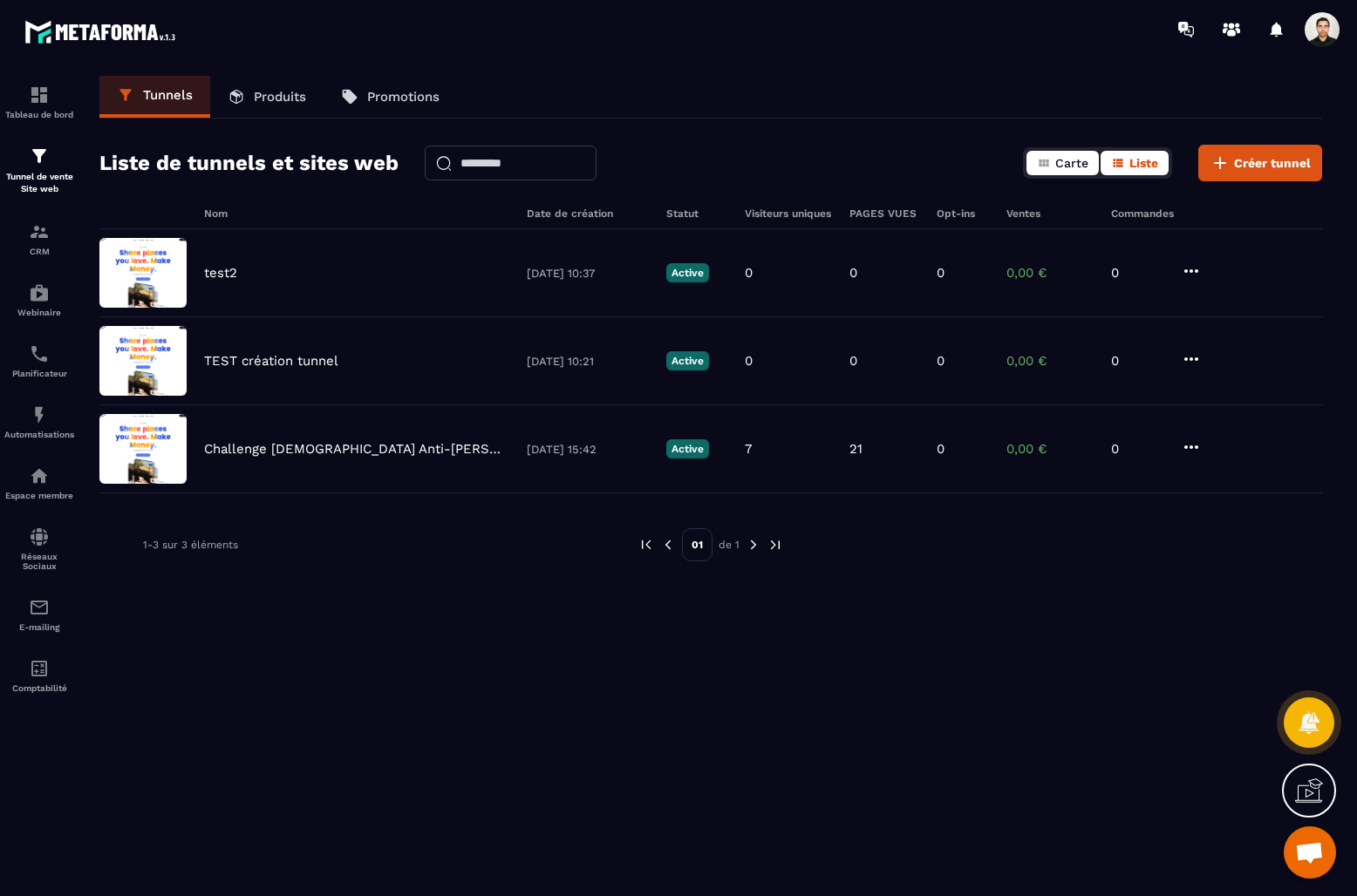
click at [1079, 159] on span "Carte" at bounding box center [1072, 163] width 33 height 14
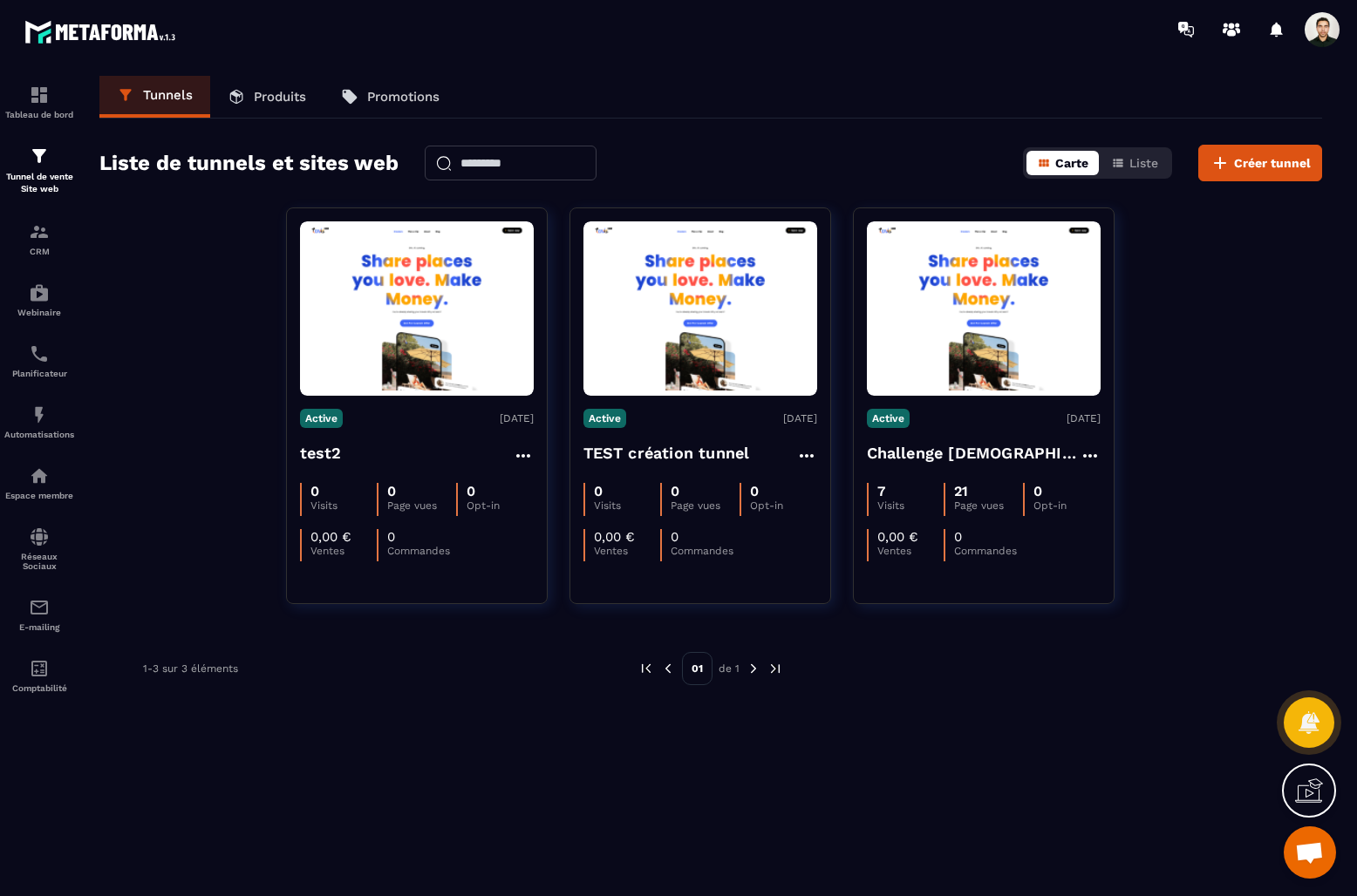
drag, startPoint x: 1115, startPoint y: 163, endPoint x: 1099, endPoint y: 165, distance: 16.1
click at [1114, 163] on icon "button" at bounding box center [1117, 163] width 9 height 8
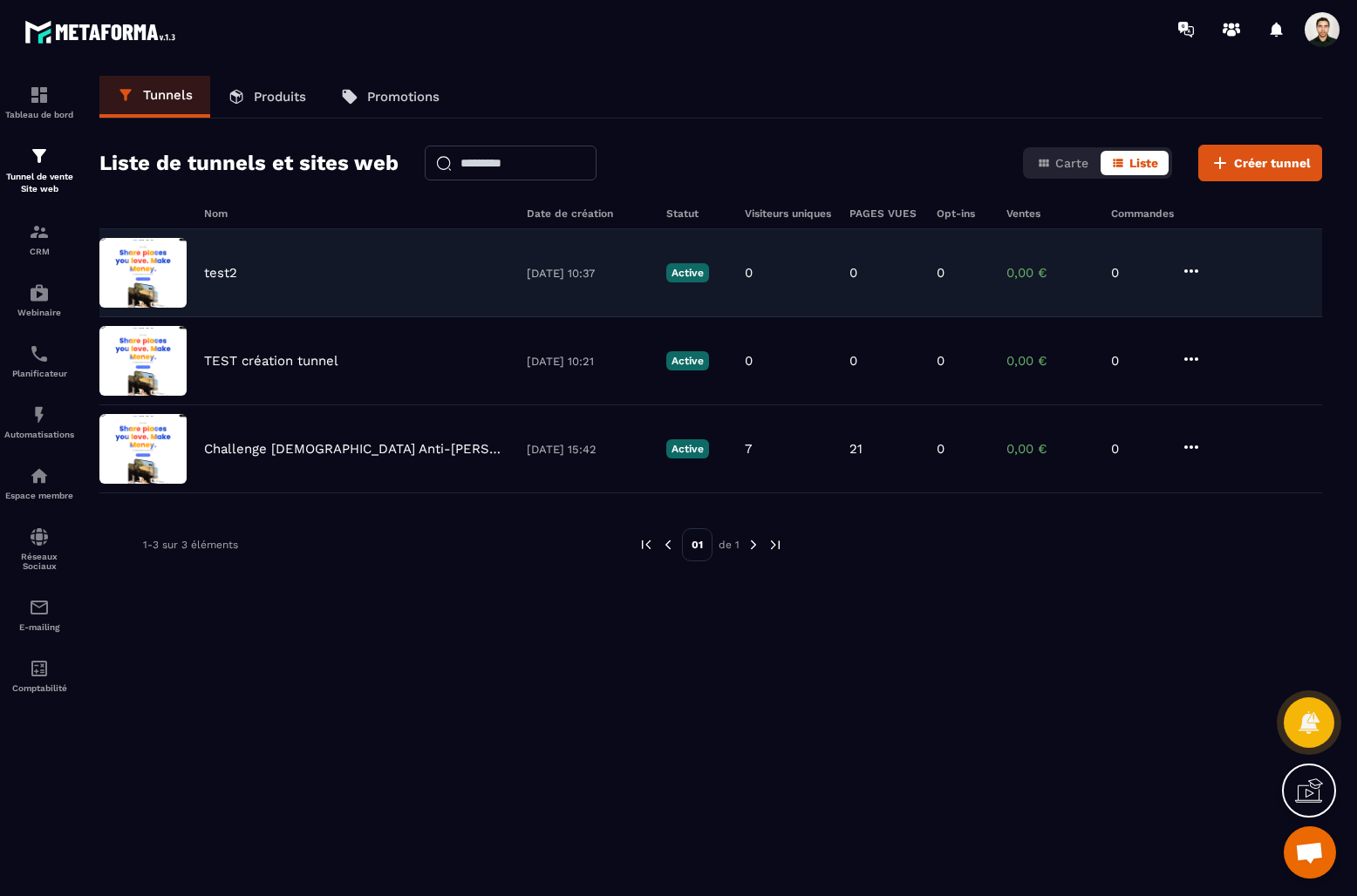
click at [242, 276] on div "test2" at bounding box center [356, 273] width 305 height 16
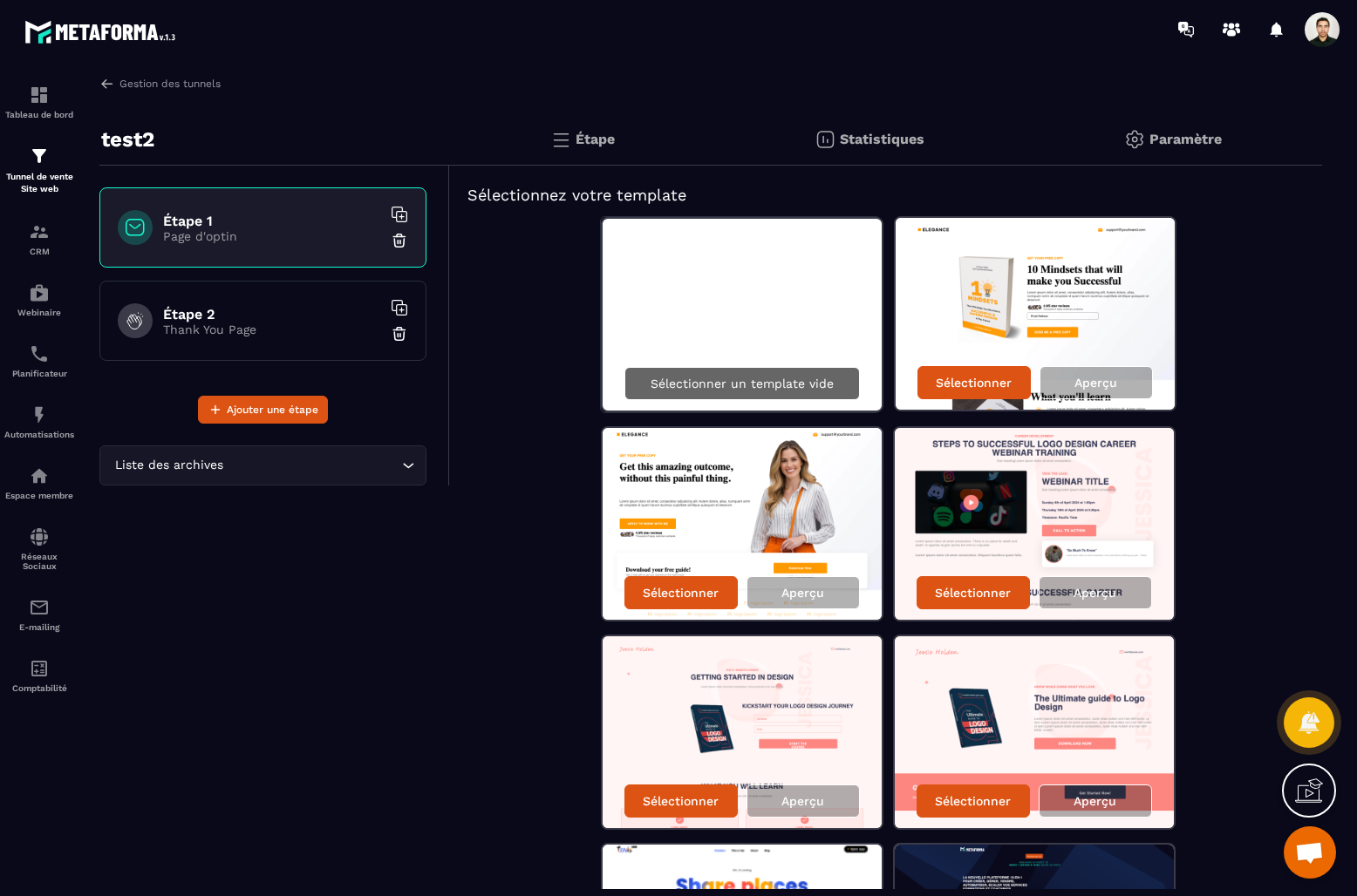
click at [773, 382] on p "Sélectionner un template vide" at bounding box center [742, 384] width 183 height 14
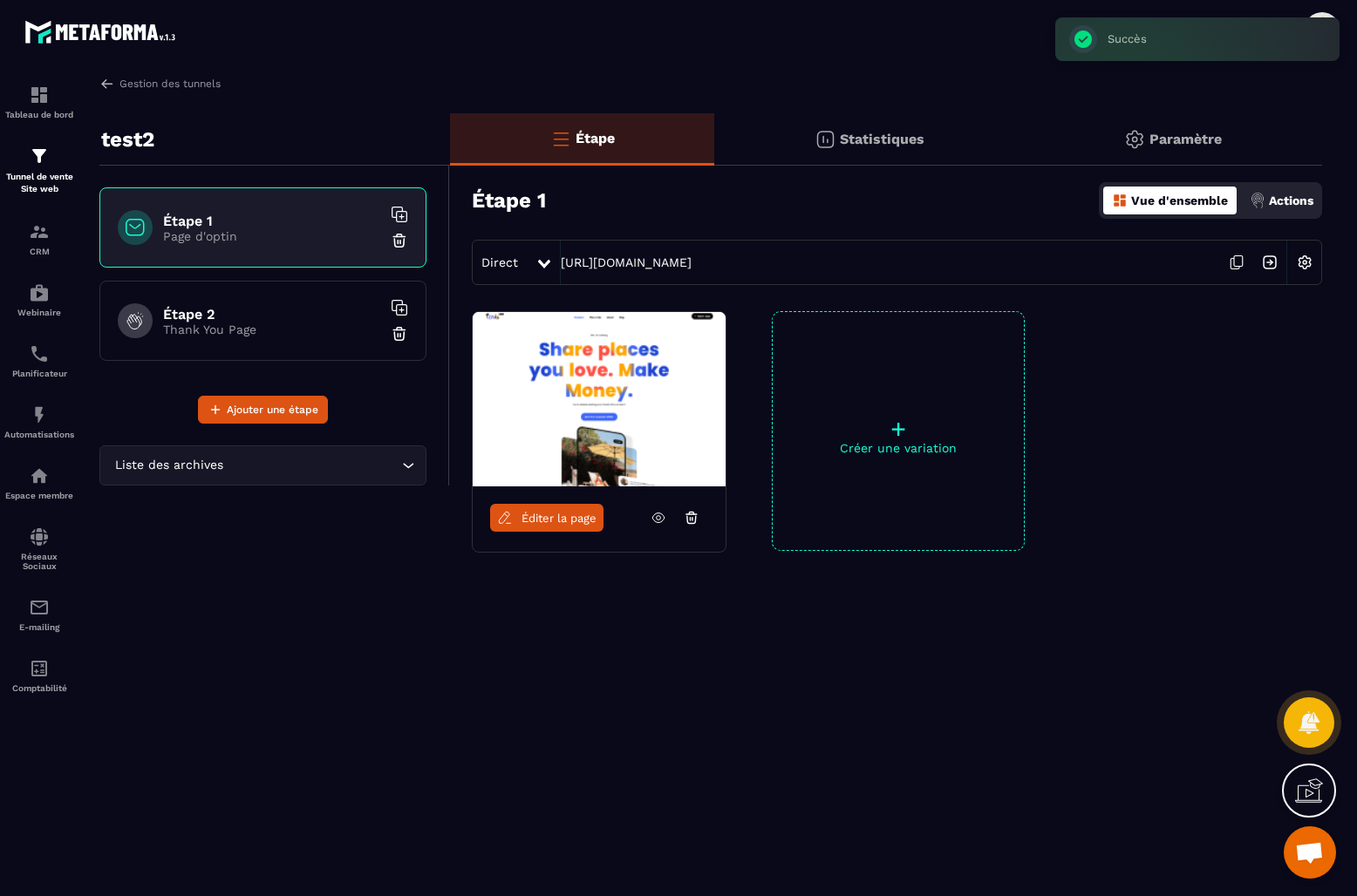
click at [546, 518] on span "Éditer la page" at bounding box center [558, 518] width 75 height 13
